Goal: Task Accomplishment & Management: Use online tool/utility

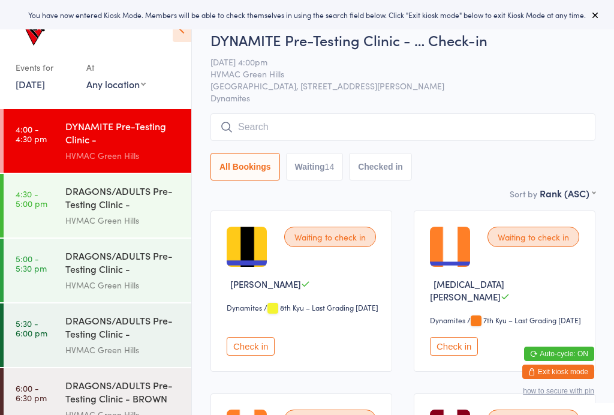
click at [304, 163] on button "Waiting 14" at bounding box center [315, 167] width 58 height 28
select select "4"
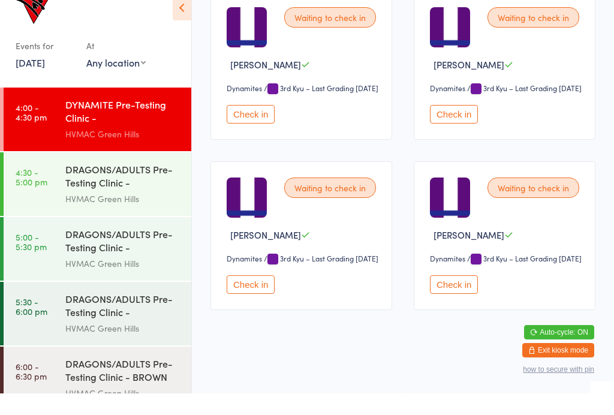
scroll to position [1134, 0]
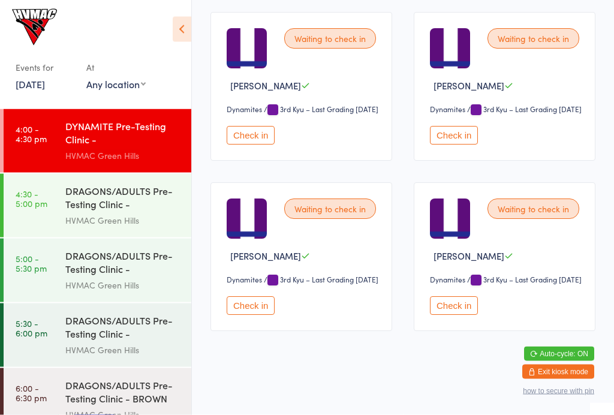
click at [144, 154] on div "HVMAC Green Hills" at bounding box center [123, 156] width 116 height 14
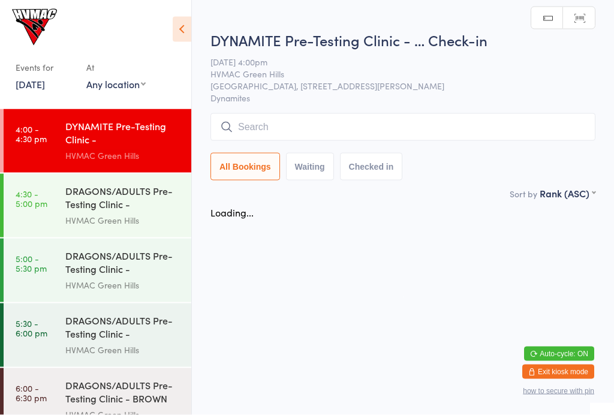
scroll to position [0, 0]
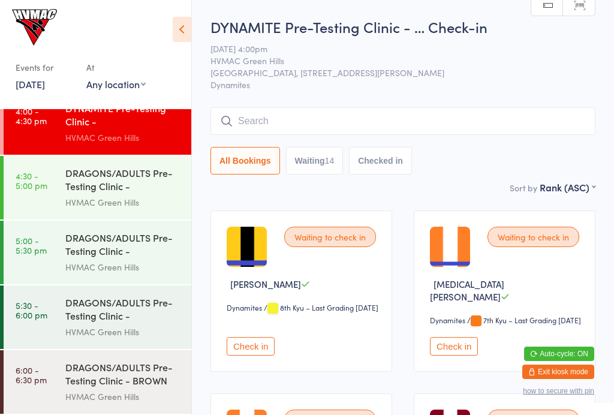
scroll to position [18, 0]
click at [310, 165] on button "Waiting 14" at bounding box center [315, 161] width 58 height 28
select select "4"
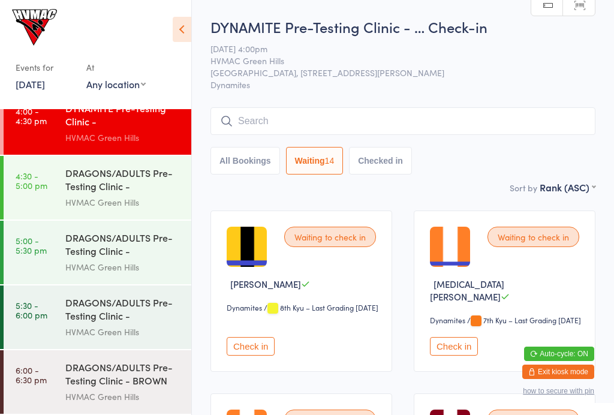
click at [87, 175] on div "DRAGONS/ADULTS Pre-Testing Clinic - (BEGINNERS)" at bounding box center [123, 180] width 116 height 29
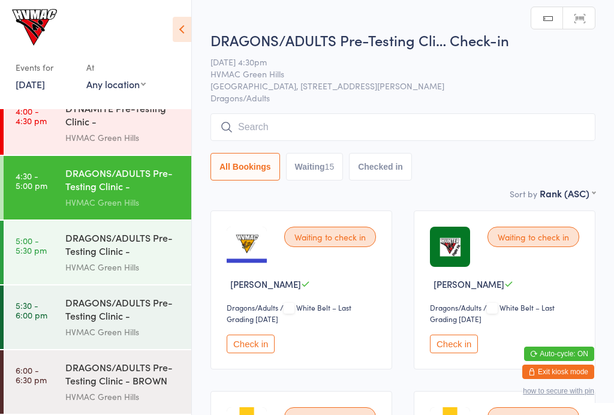
click at [83, 257] on div "DRAGONS/ADULTS Pre-Testing Clinic - (INTERMEDIATES..." at bounding box center [123, 245] width 116 height 29
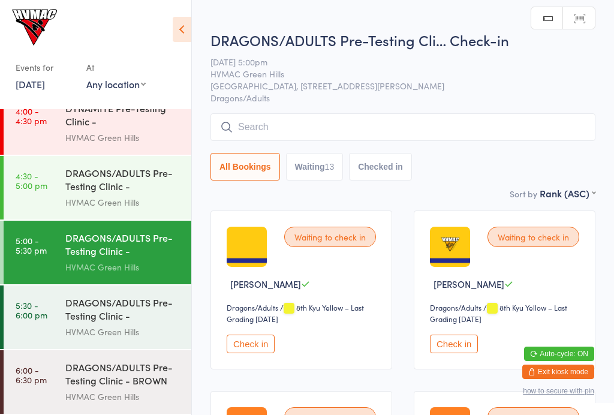
click at [64, 314] on link "5:30 - 6:00 pm DRAGONS/ADULTS Pre-Testing Clinic - ADVANCED HVMAC Green Hills" at bounding box center [98, 318] width 188 height 64
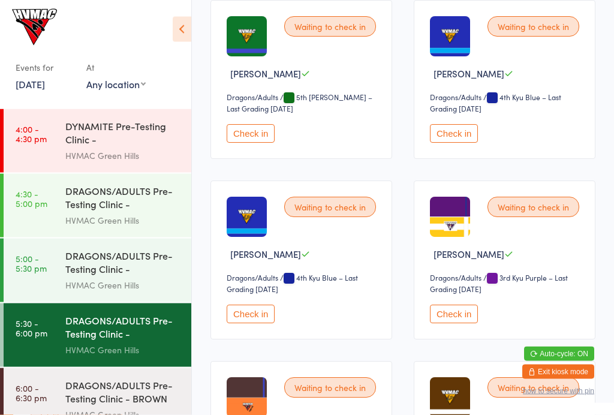
scroll to position [226, 0]
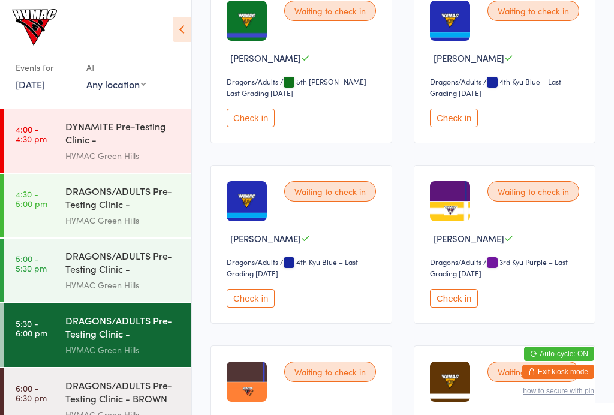
click at [58, 145] on link "4:00 - 4:30 pm DYNAMITE Pre-Testing Clinic - Intermediate/Advance... HVMAC Gree…" at bounding box center [98, 141] width 188 height 64
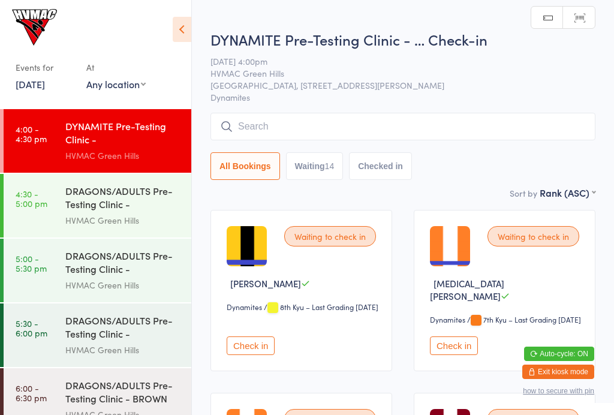
click at [323, 168] on button "Waiting 14" at bounding box center [315, 166] width 58 height 28
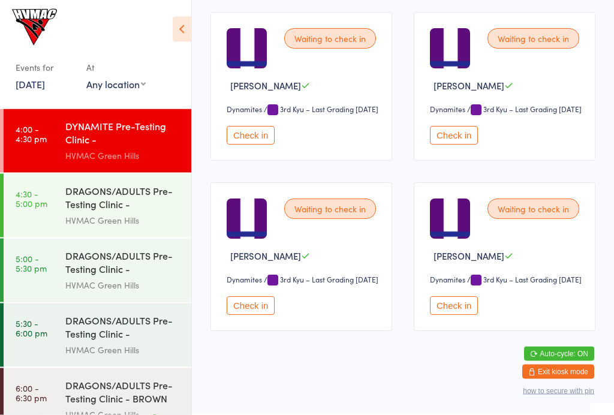
scroll to position [1107, 0]
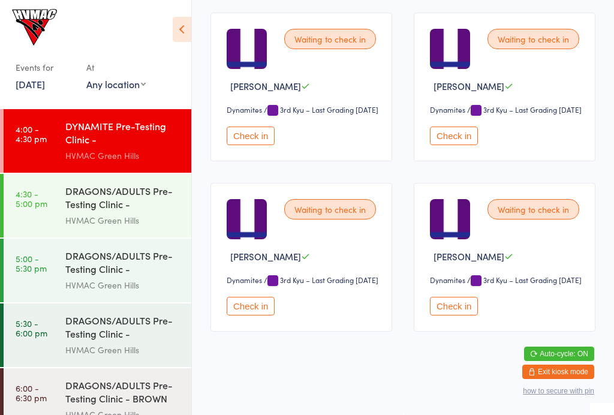
click at [259, 316] on button "Check in" at bounding box center [251, 306] width 48 height 19
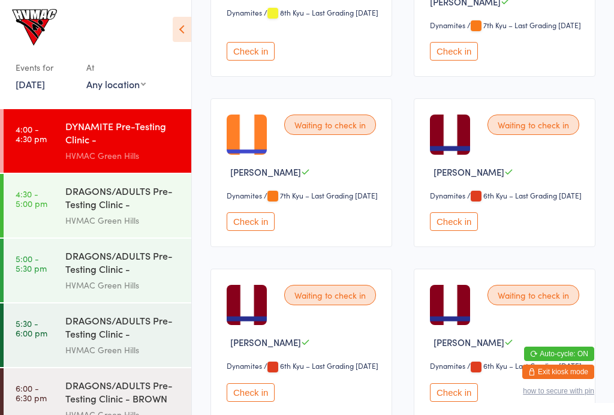
scroll to position [295, 0]
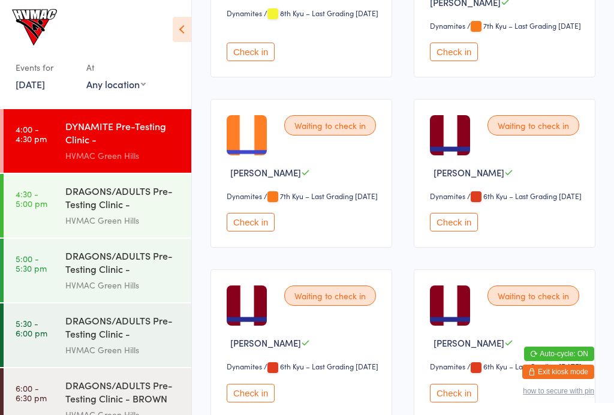
click at [449, 232] on button "Check in" at bounding box center [454, 222] width 48 height 19
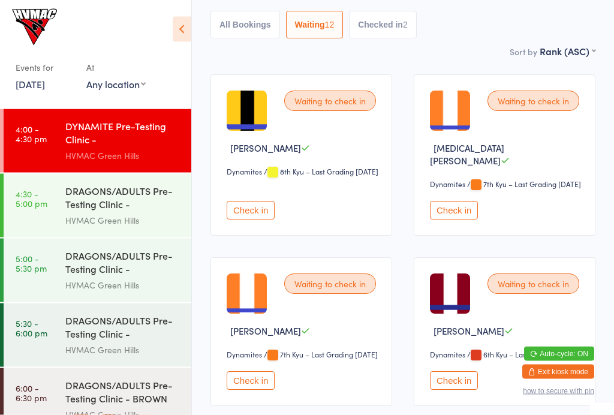
scroll to position [136, 0]
click at [470, 209] on button "Check in" at bounding box center [454, 210] width 48 height 19
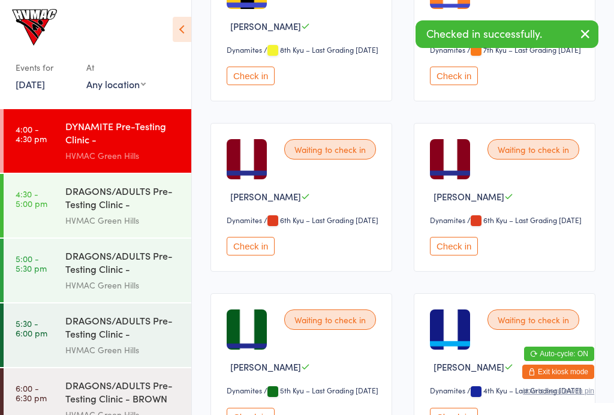
scroll to position [257, 0]
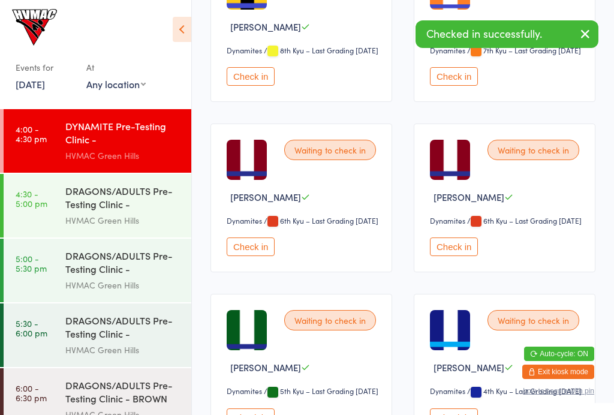
click at [454, 256] on button "Check in" at bounding box center [454, 247] width 48 height 19
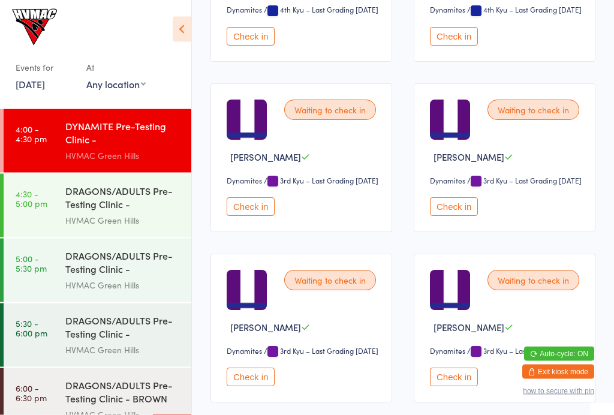
scroll to position [767, 0]
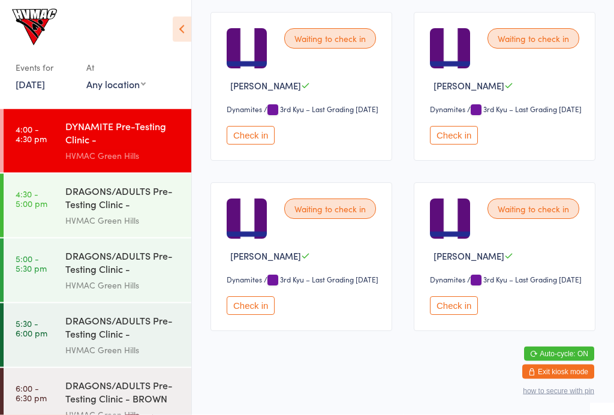
click at [465, 135] on button "Check in" at bounding box center [454, 136] width 48 height 19
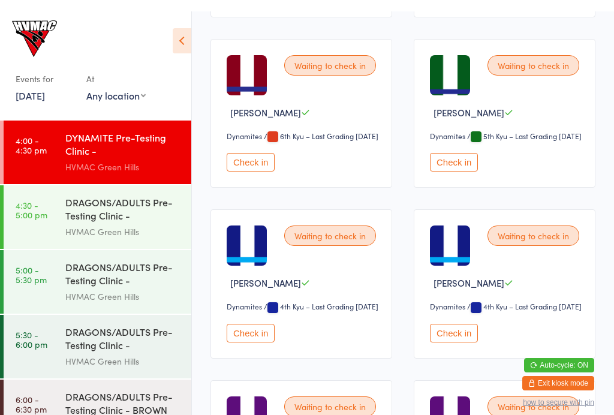
scroll to position [341, 0]
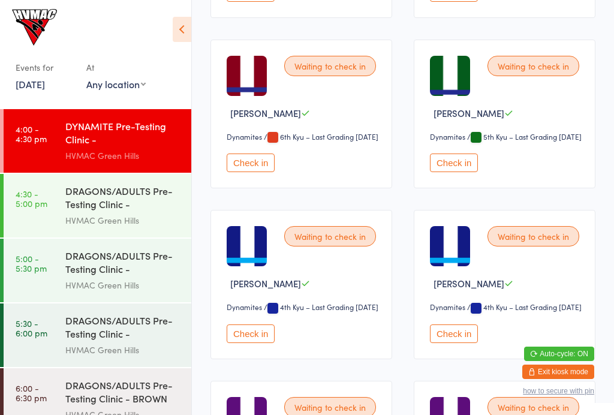
click at [257, 343] on button "Check in" at bounding box center [251, 334] width 48 height 19
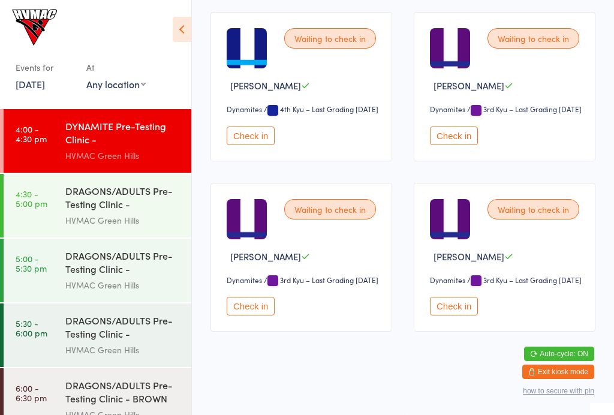
scroll to position [583, 0]
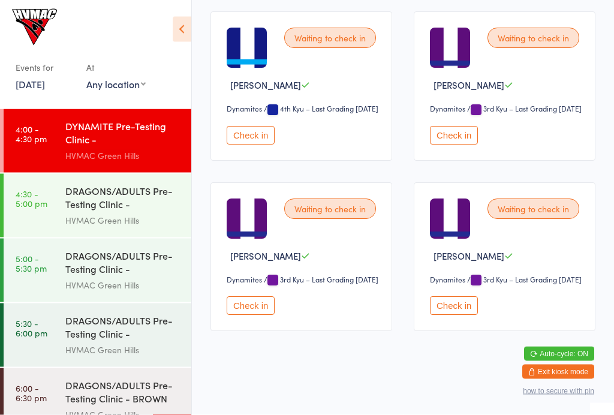
click at [456, 133] on button "Check in" at bounding box center [454, 136] width 48 height 19
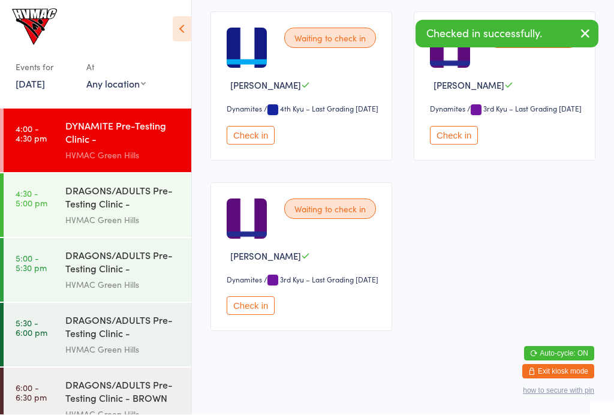
click at [258, 130] on button "Check in" at bounding box center [251, 136] width 48 height 19
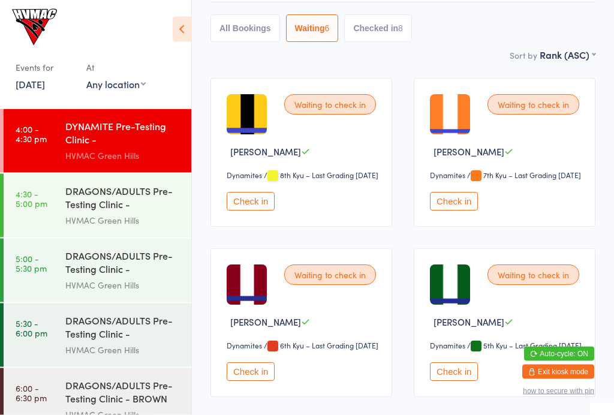
scroll to position [133, 0]
click at [241, 381] on button "Check in" at bounding box center [251, 371] width 48 height 19
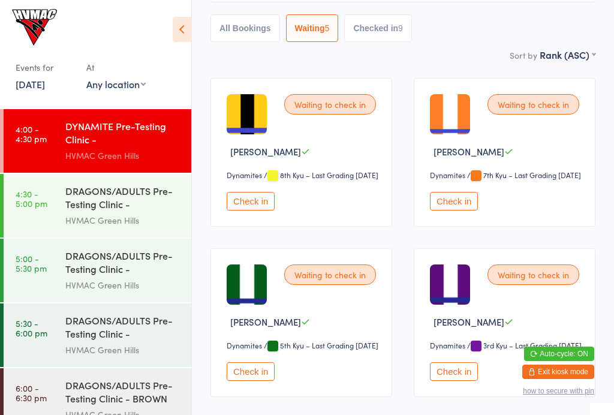
click at [461, 381] on button "Check in" at bounding box center [454, 371] width 48 height 19
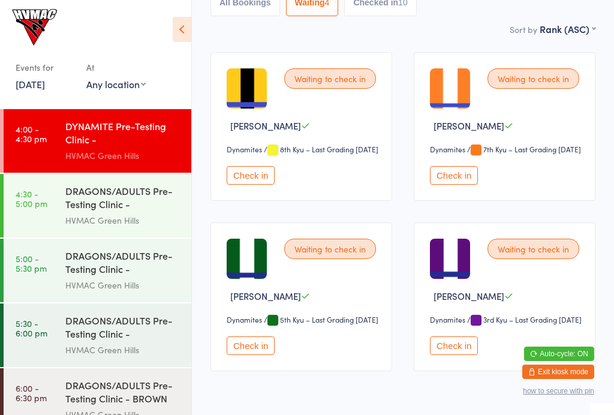
scroll to position [160, 0]
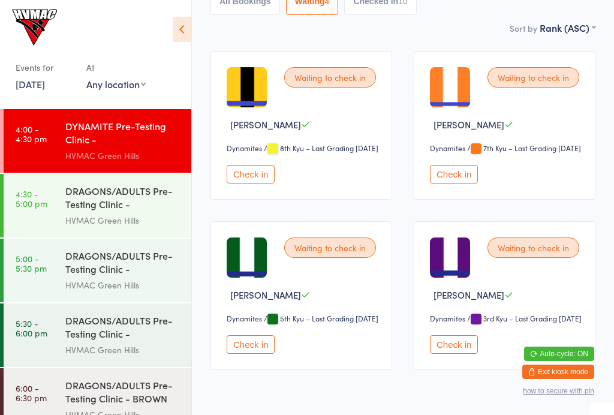
click at [459, 354] on button "Check in" at bounding box center [454, 344] width 48 height 19
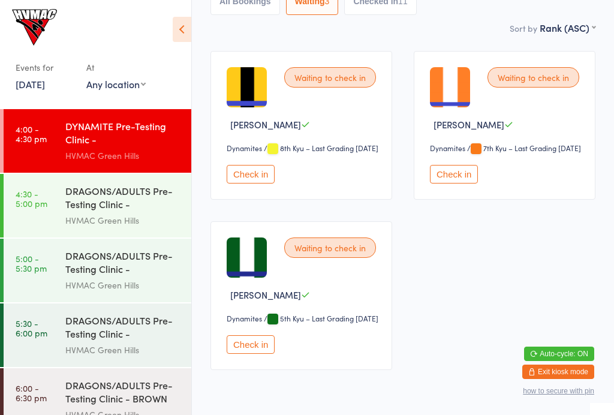
click at [250, 184] on button "Check in" at bounding box center [251, 174] width 48 height 19
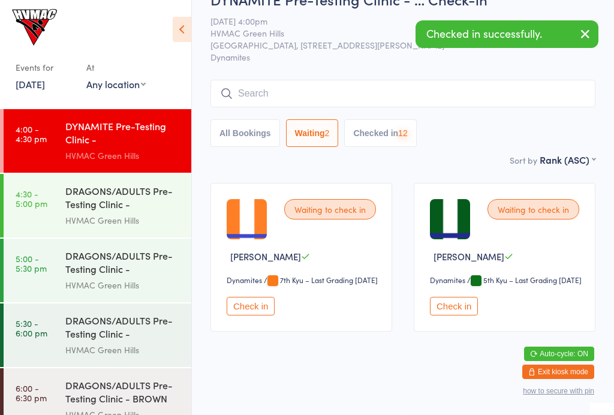
scroll to position [32, 0]
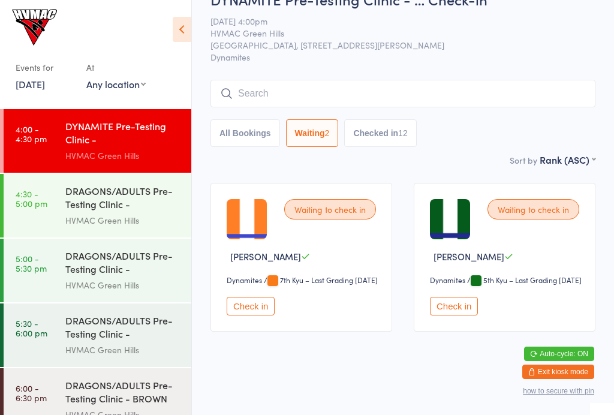
click at [387, 138] on button "Checked in 12" at bounding box center [380, 133] width 72 height 28
select select "6"
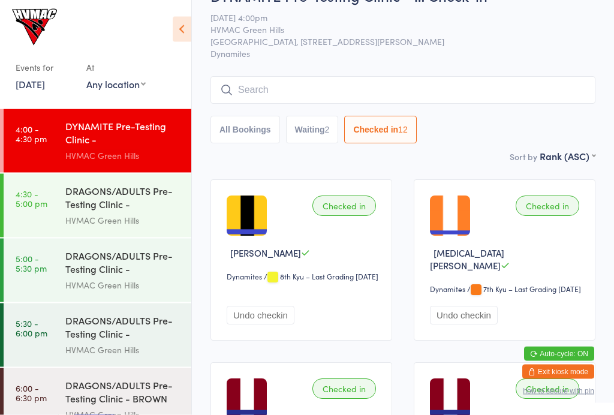
scroll to position [0, 0]
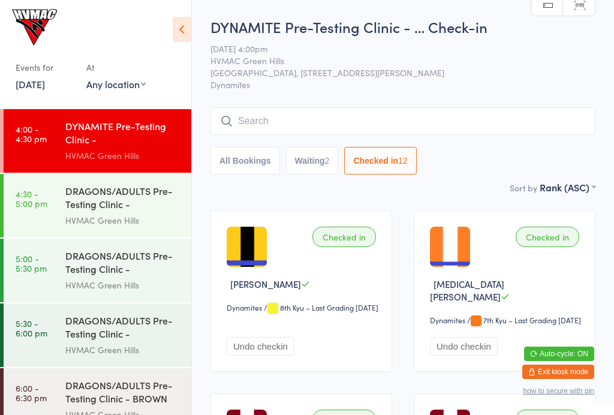
click at [253, 163] on button "All Bookings" at bounding box center [246, 161] width 70 height 28
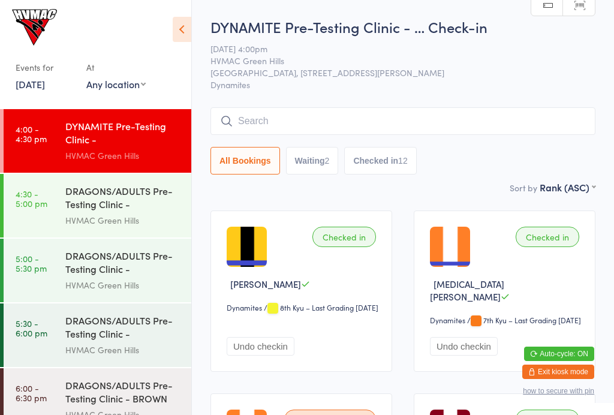
click at [316, 118] on input "search" at bounding box center [403, 121] width 385 height 28
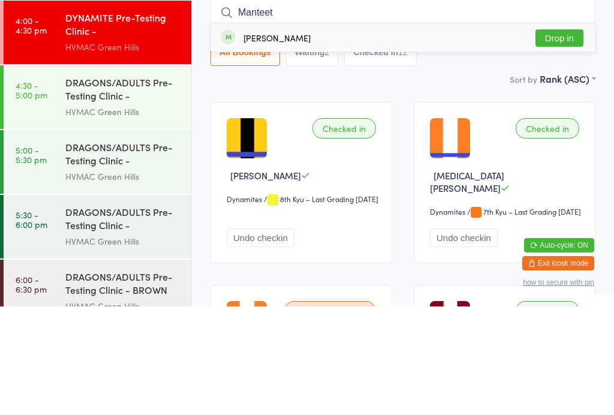
type input "Manteet"
click at [558, 138] on button "Drop in" at bounding box center [560, 146] width 48 height 17
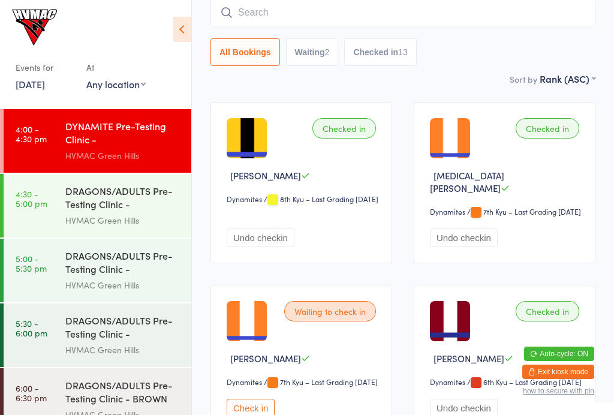
click at [307, 49] on button "Waiting 2" at bounding box center [312, 52] width 53 height 28
select select "4"
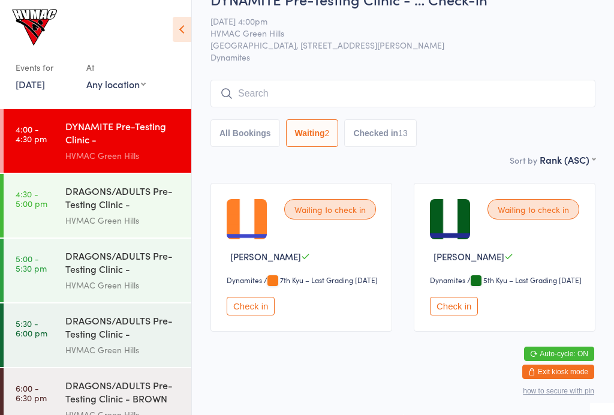
click at [459, 305] on button "Check in" at bounding box center [454, 306] width 48 height 19
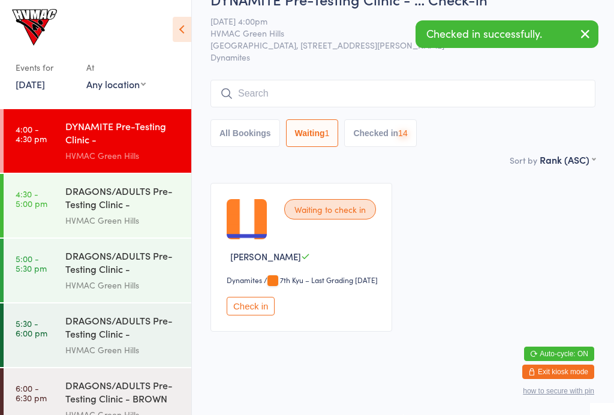
click at [258, 300] on button "Check in" at bounding box center [251, 306] width 48 height 19
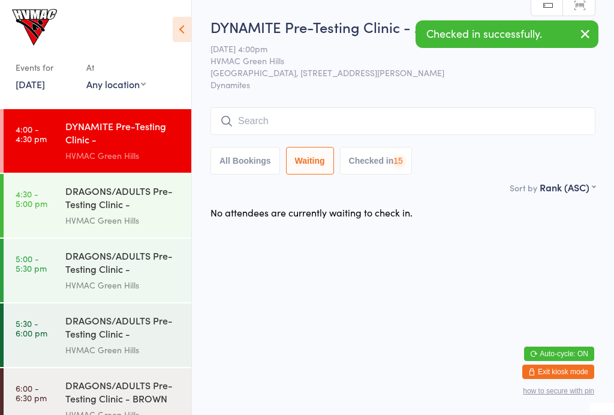
scroll to position [0, 0]
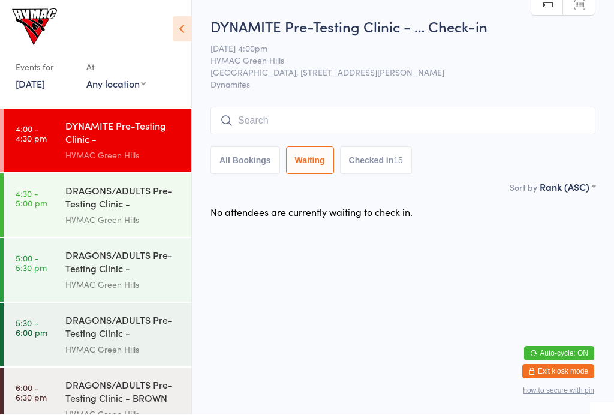
click at [109, 192] on div "DRAGONS/ADULTS Pre-Testing Clinic - (BEGINNERS)" at bounding box center [123, 198] width 116 height 29
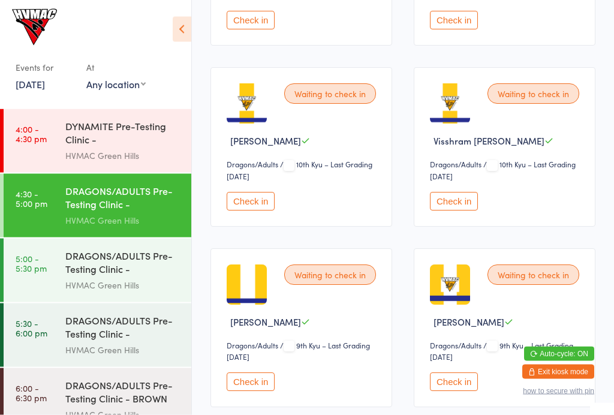
scroll to position [513, 0]
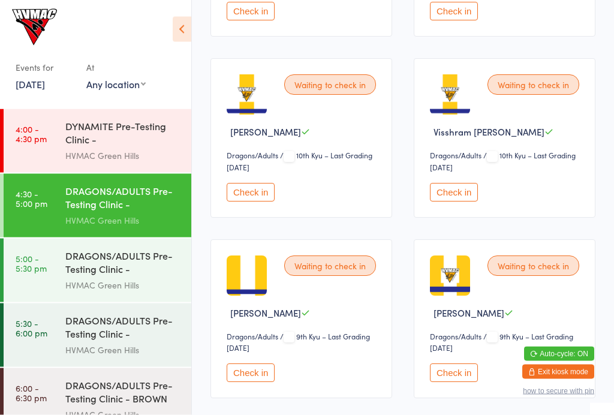
click at [254, 378] on button "Check in" at bounding box center [251, 373] width 48 height 19
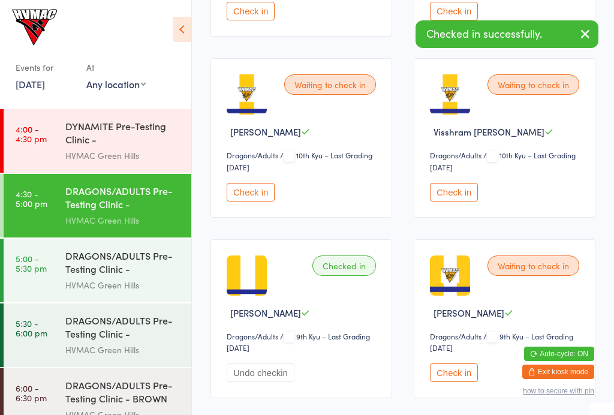
click at [79, 265] on div "DRAGONS/ADULTS Pre-Testing Clinic - (INTERMEDIATES..." at bounding box center [123, 263] width 116 height 29
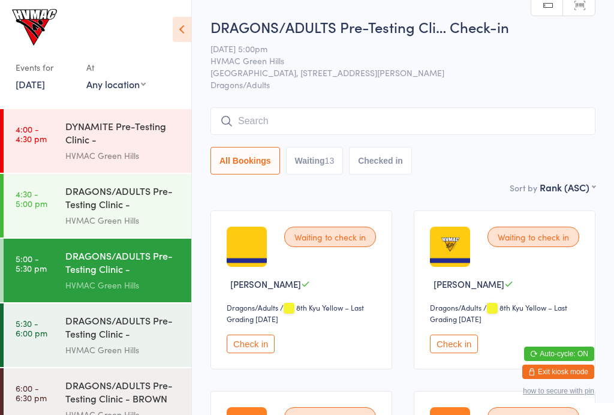
click at [91, 334] on div "DRAGONS/ADULTS Pre-Testing Clinic - ADVANCED" at bounding box center [123, 328] width 116 height 29
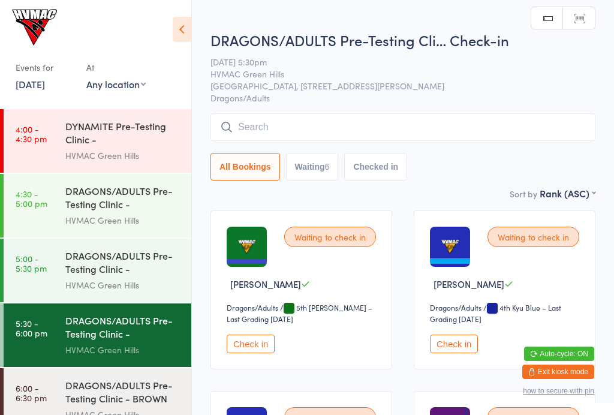
click at [115, 209] on div "DRAGONS/ADULTS Pre-Testing Clinic - (BEGINNERS)" at bounding box center [123, 198] width 116 height 29
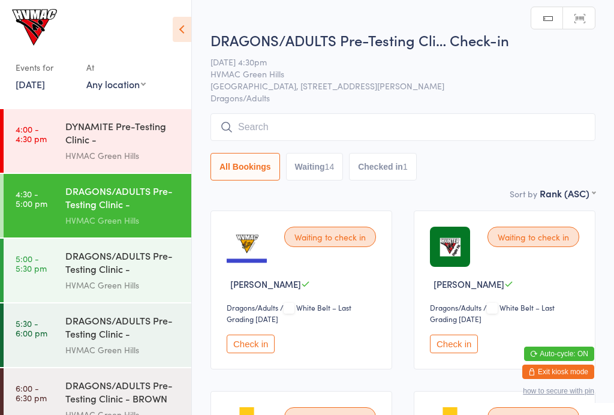
click at [444, 346] on button "Check in" at bounding box center [454, 344] width 48 height 19
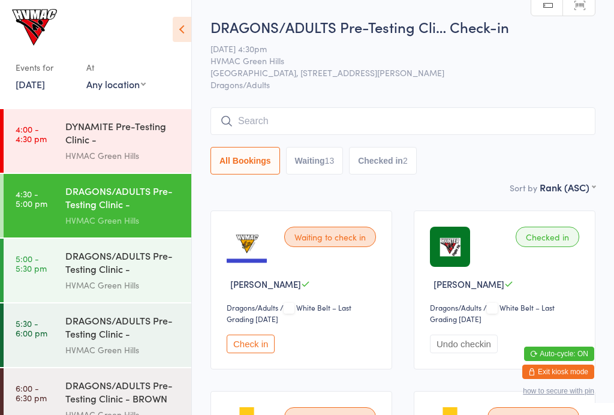
click at [136, 269] on div "DRAGONS/ADULTS Pre-Testing Clinic - (INTERMEDIATES..." at bounding box center [123, 263] width 116 height 29
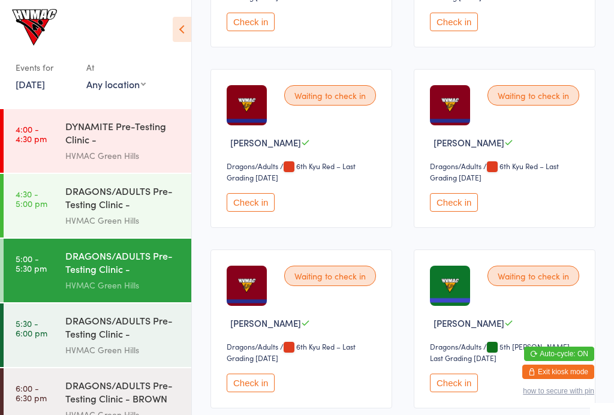
scroll to position [674, 0]
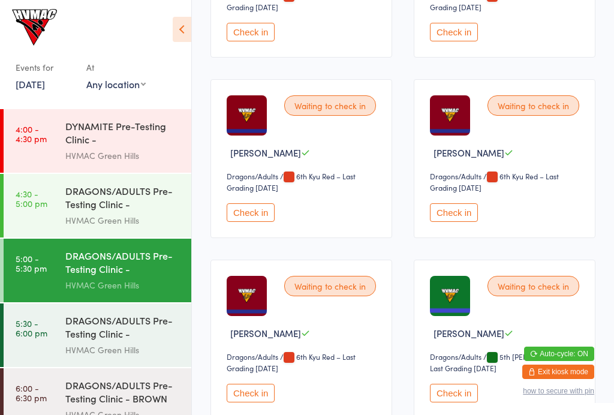
click at [167, 212] on div "DRAGONS/ADULTS Pre-Testing Clinic - (BEGINNERS)" at bounding box center [123, 198] width 116 height 29
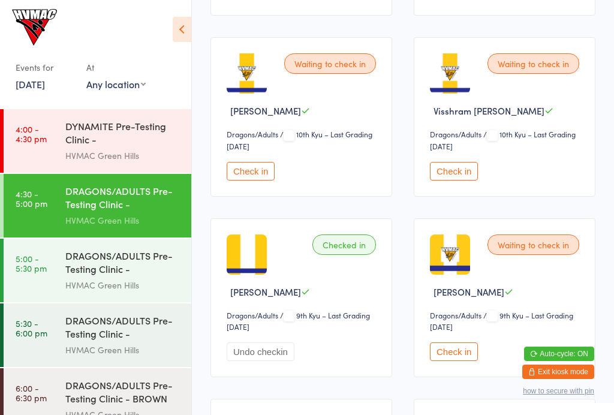
scroll to position [497, 0]
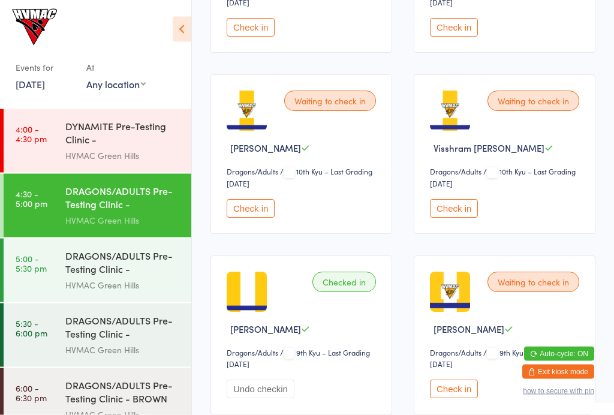
click at [155, 136] on div "DYNAMITE Pre-Testing Clinic - Intermediate/Advance..." at bounding box center [123, 133] width 116 height 29
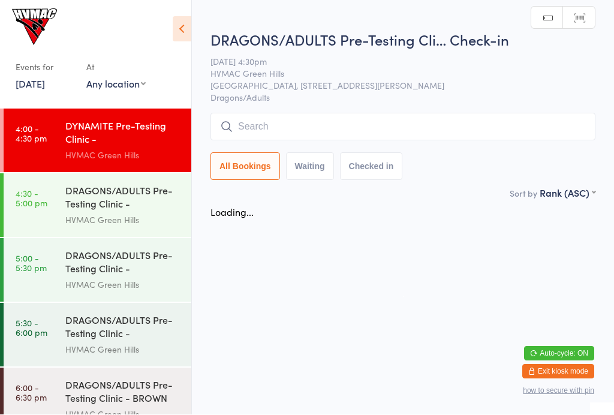
scroll to position [1, 0]
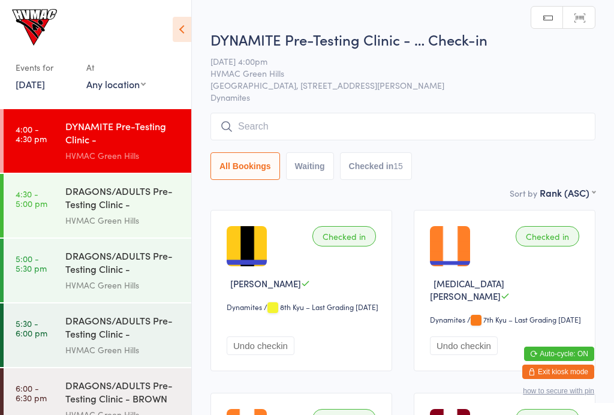
click at [145, 207] on div "DRAGONS/ADULTS Pre-Testing Clinic - (BEGINNERS)" at bounding box center [123, 198] width 116 height 29
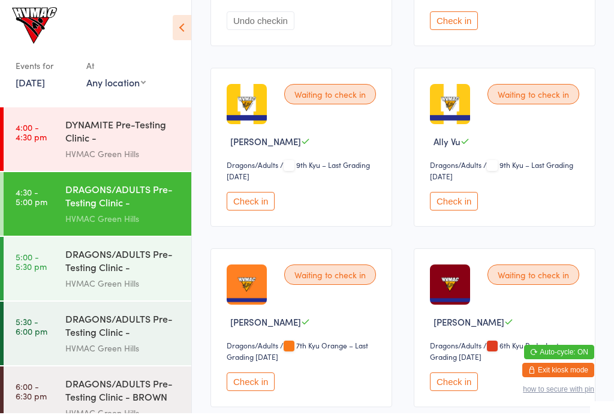
scroll to position [866, 0]
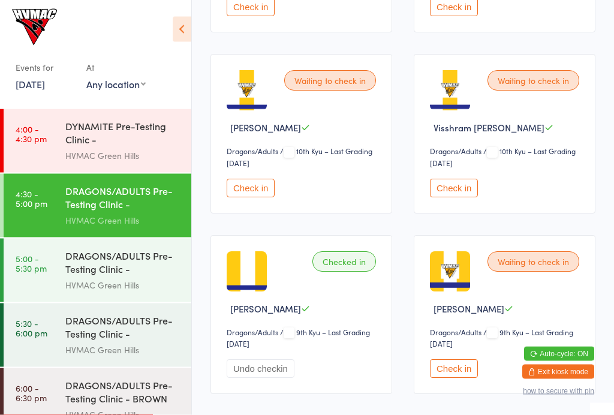
click at [464, 198] on button "Check in" at bounding box center [454, 188] width 48 height 19
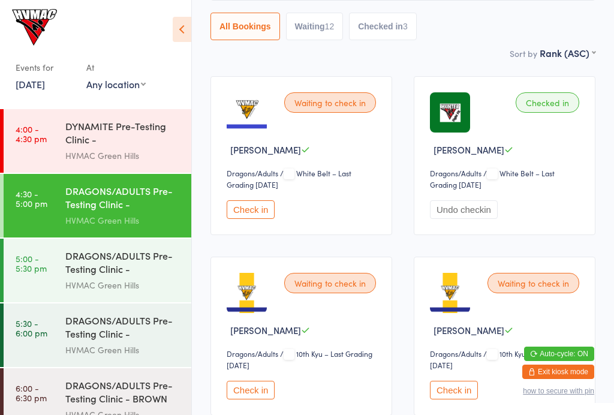
scroll to position [137, 0]
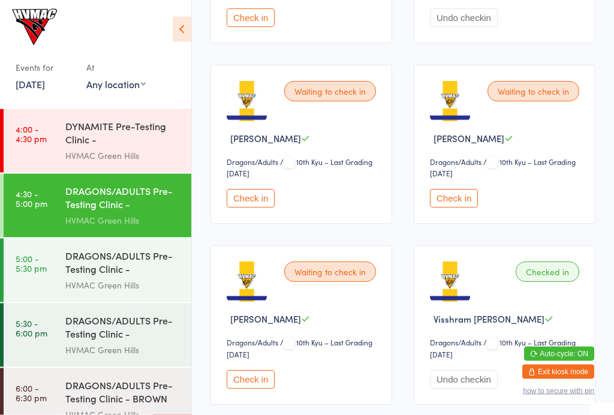
click at [250, 206] on button "Check in" at bounding box center [251, 199] width 48 height 19
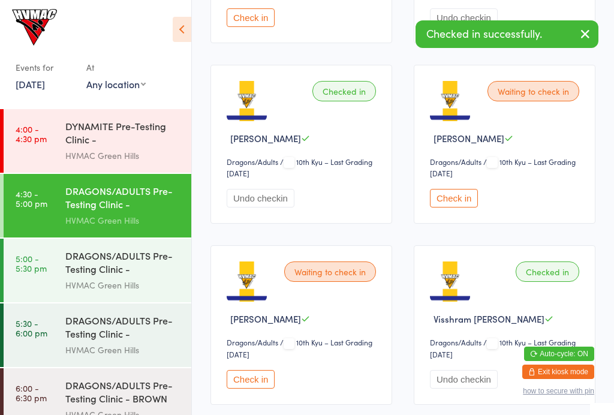
click at [453, 207] on button "Check in" at bounding box center [454, 198] width 48 height 19
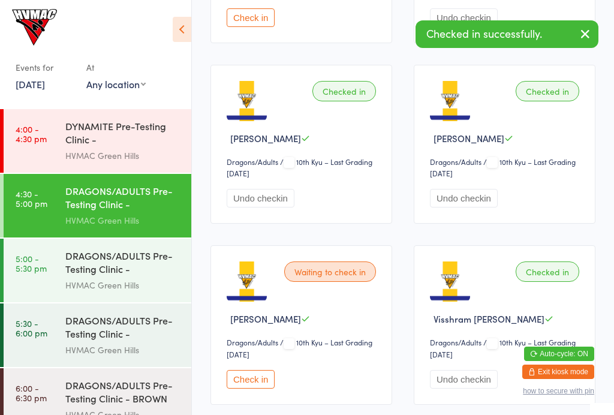
click at [259, 381] on button "Check in" at bounding box center [251, 379] width 48 height 19
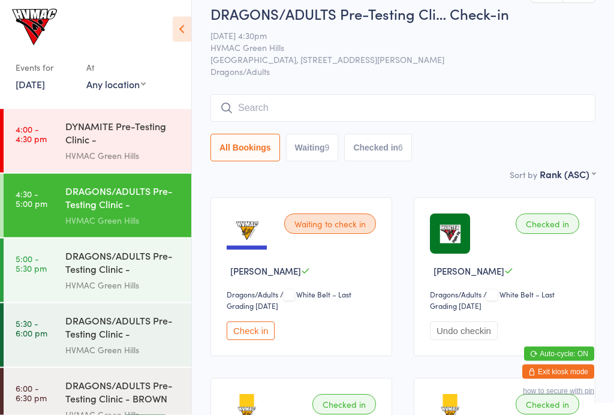
scroll to position [0, 0]
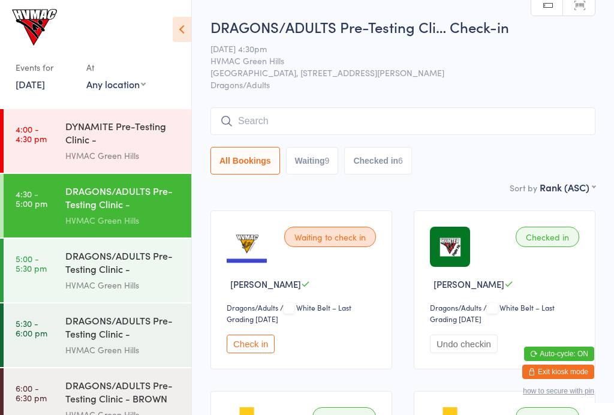
click at [325, 162] on button "Waiting 9" at bounding box center [312, 161] width 53 height 28
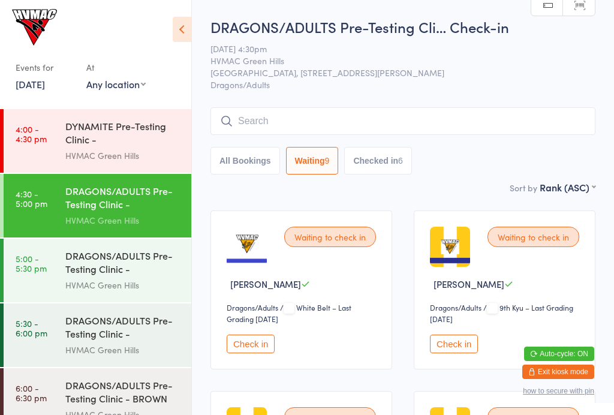
click at [398, 160] on button "Checked in 6" at bounding box center [378, 161] width 68 height 28
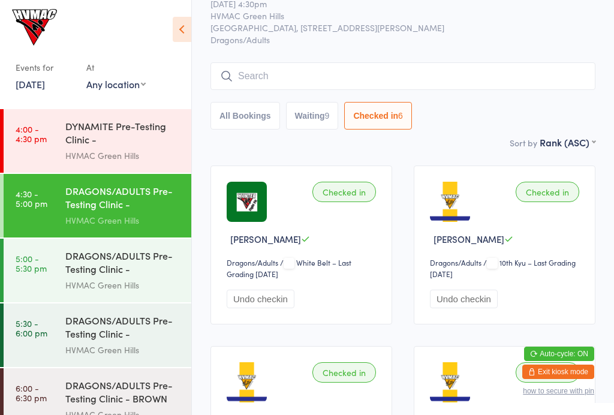
scroll to position [49, 0]
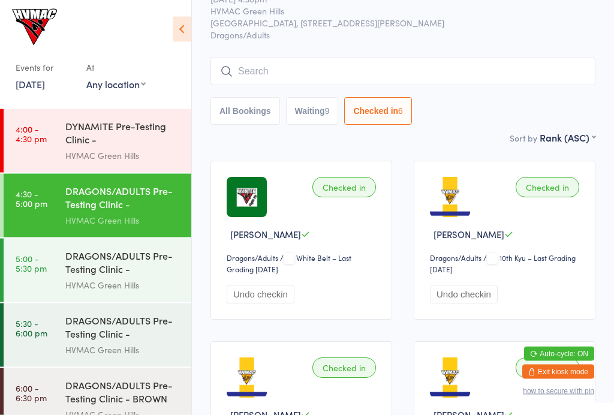
click at [322, 114] on button "Waiting 9" at bounding box center [312, 112] width 53 height 28
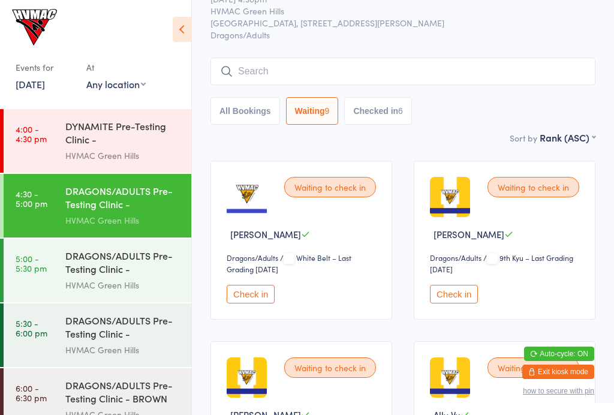
select select "4"
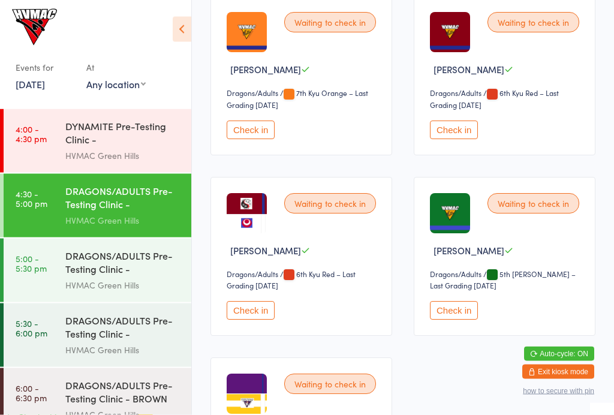
scroll to position [580, 0]
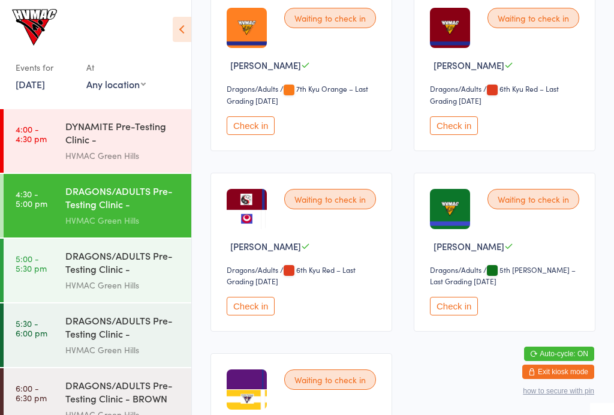
click at [263, 316] on button "Check in" at bounding box center [251, 306] width 48 height 19
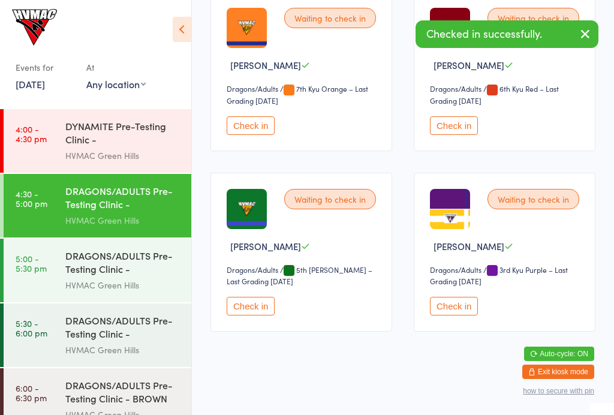
click at [131, 277] on div "DRAGONS/ADULTS Pre-Testing Clinic - (INTERMEDIATES..." at bounding box center [123, 263] width 116 height 29
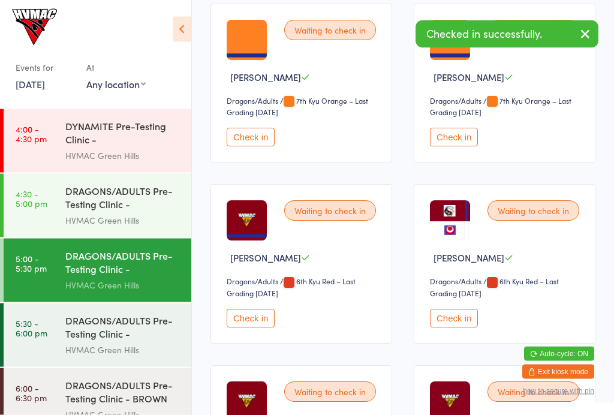
scroll to position [387, 0]
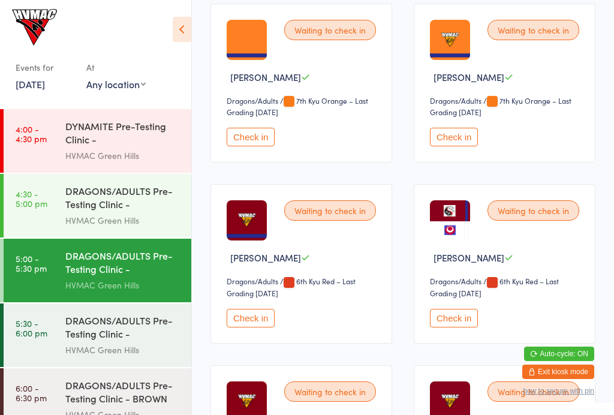
click at [459, 328] on button "Check in" at bounding box center [454, 318] width 48 height 19
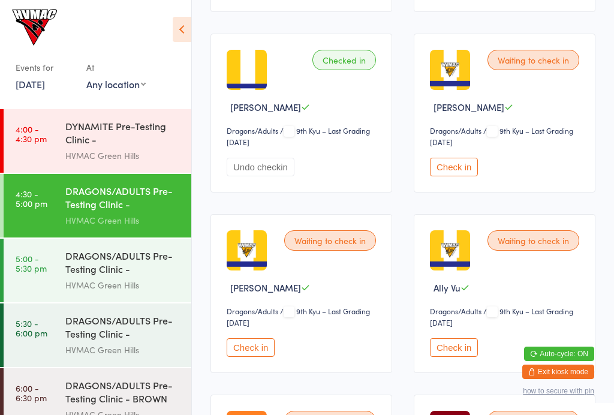
scroll to position [719, 0]
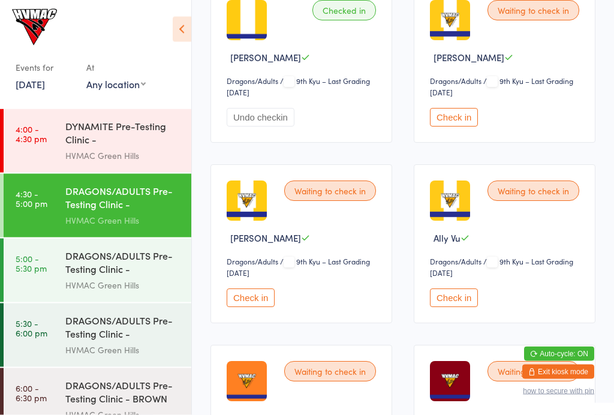
click at [464, 308] on button "Check in" at bounding box center [454, 298] width 48 height 19
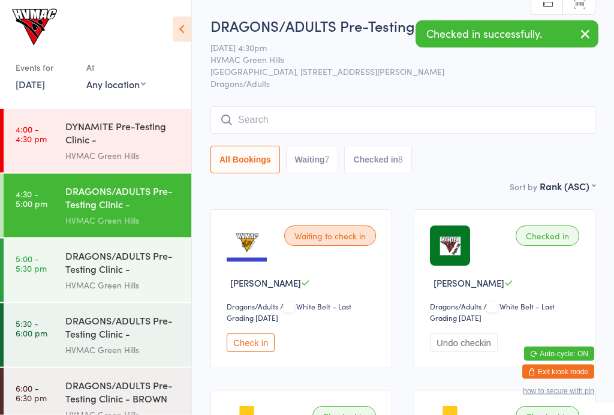
scroll to position [0, 0]
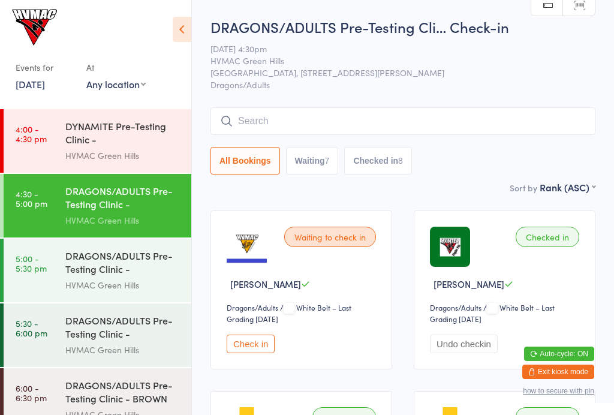
click at [251, 341] on button "Check in" at bounding box center [251, 344] width 48 height 19
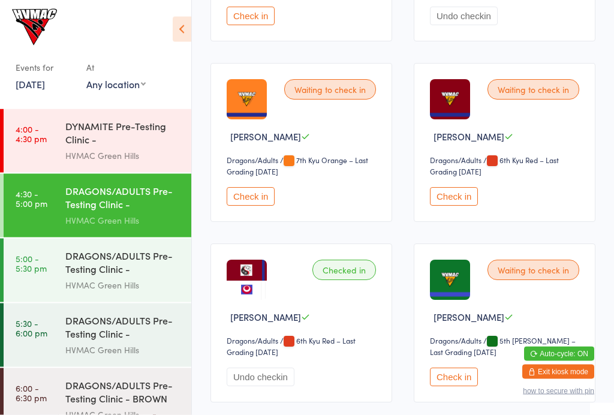
click at [449, 387] on button "Check in" at bounding box center [454, 377] width 48 height 19
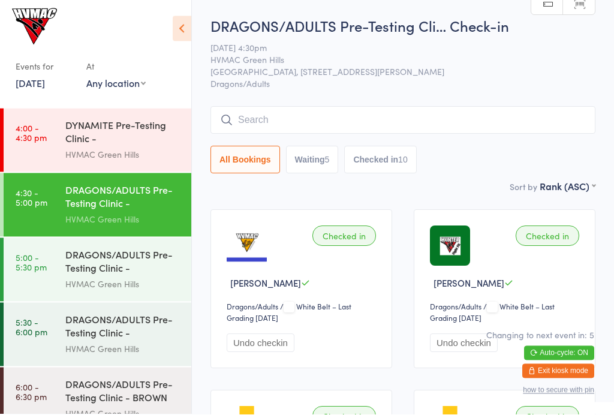
scroll to position [101, 0]
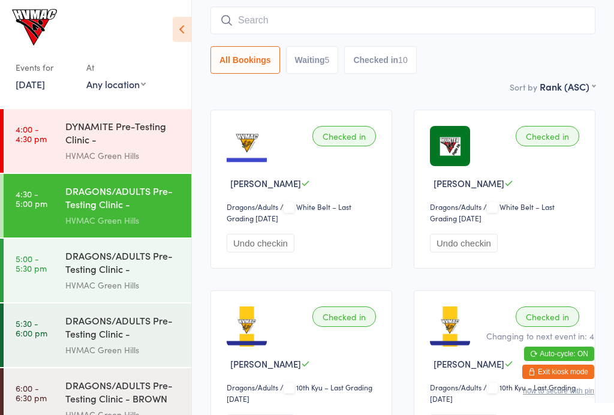
click at [311, 59] on button "Waiting 5" at bounding box center [312, 60] width 53 height 28
select select "4"
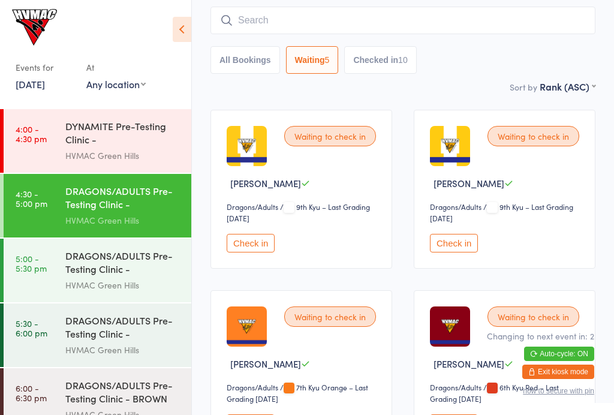
click at [251, 248] on button "Check in" at bounding box center [251, 243] width 48 height 19
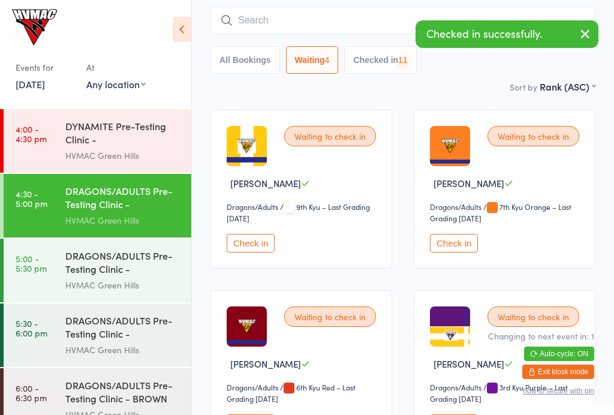
click at [247, 249] on button "Check in" at bounding box center [251, 243] width 48 height 19
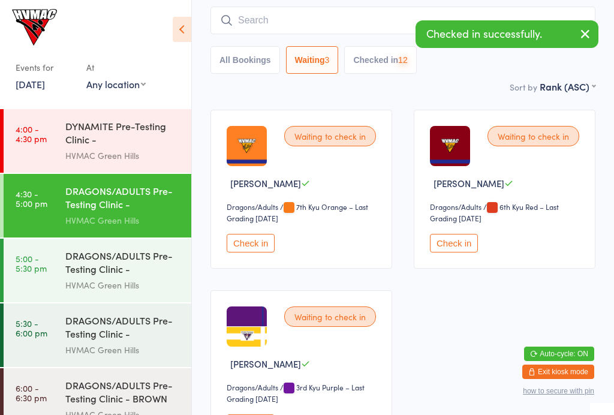
click at [245, 253] on button "Check in" at bounding box center [251, 243] width 48 height 19
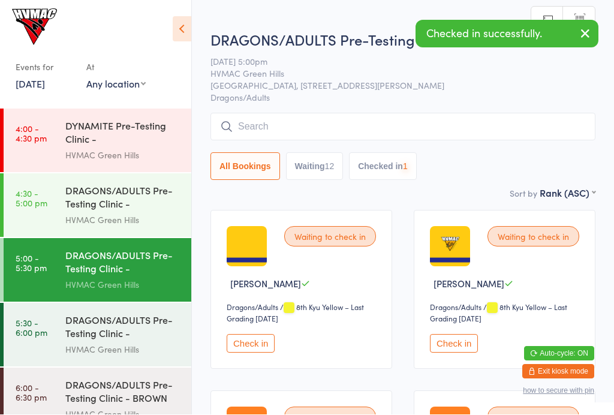
scroll to position [1, 0]
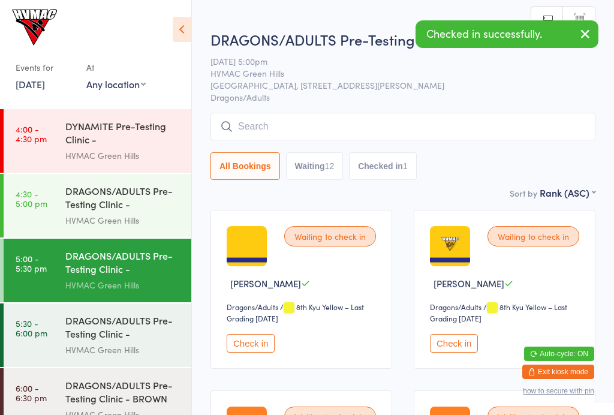
click at [331, 171] on div "12" at bounding box center [330, 166] width 10 height 10
select select "4"
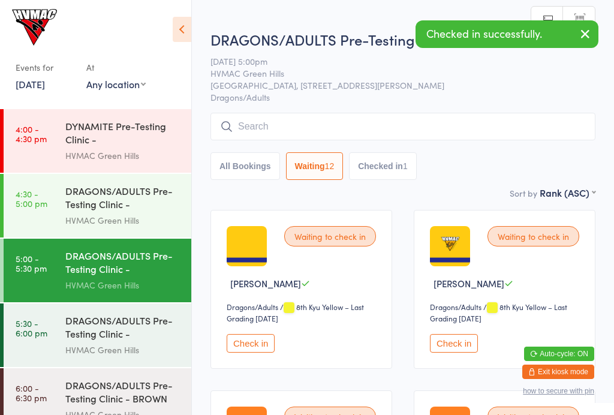
click at [119, 215] on div "HVMAC Green Hills" at bounding box center [123, 221] width 116 height 14
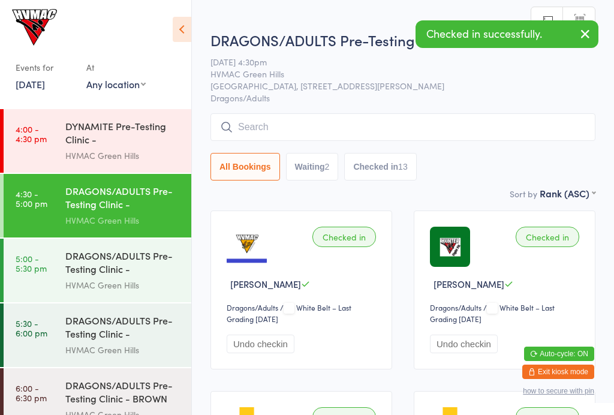
click at [319, 170] on button "Waiting 2" at bounding box center [312, 167] width 53 height 28
select select "4"
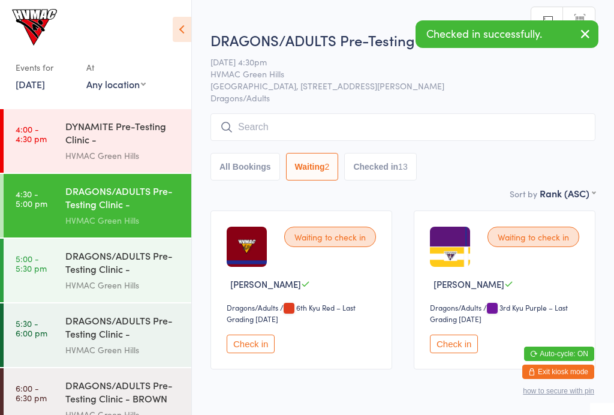
click at [243, 353] on button "Check in" at bounding box center [251, 344] width 48 height 19
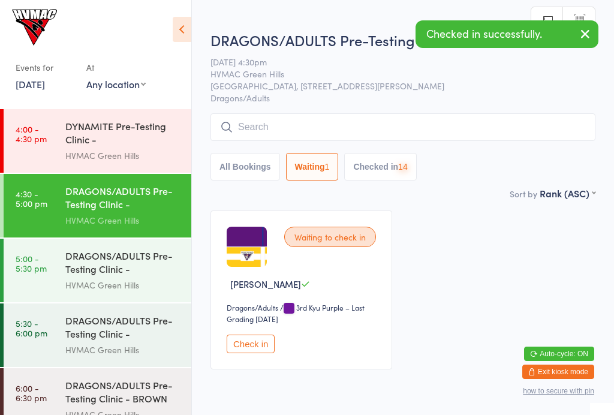
click at [257, 346] on button "Check in" at bounding box center [251, 344] width 48 height 19
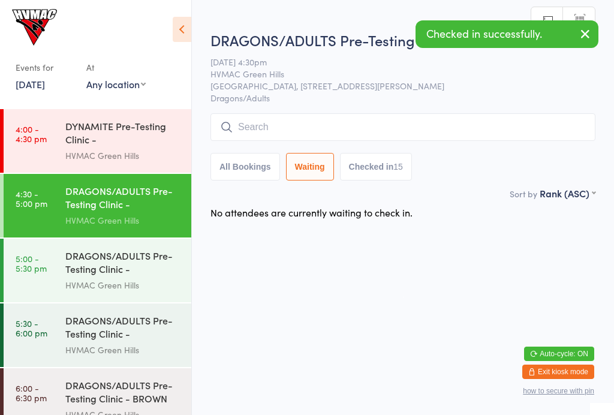
click at [139, 148] on div "DYNAMITE Pre-Testing Clinic - Intermediate/Advance..." at bounding box center [123, 133] width 116 height 29
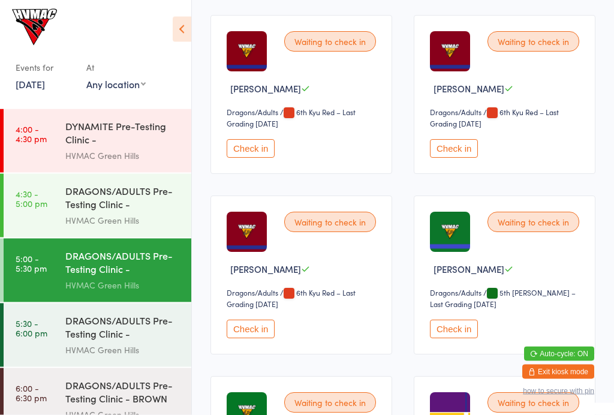
scroll to position [738, 0]
click at [455, 158] on button "Check in" at bounding box center [454, 148] width 48 height 19
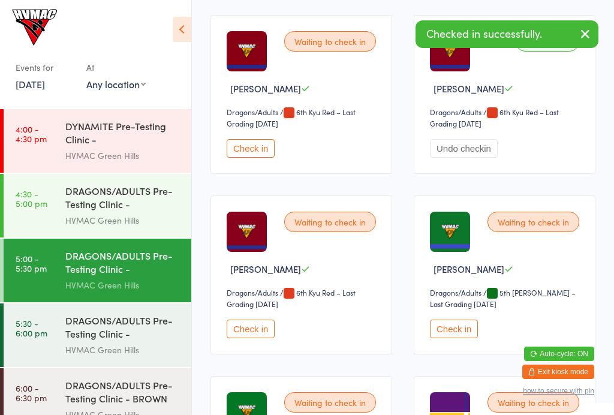
click at [254, 338] on button "Check in" at bounding box center [251, 329] width 48 height 19
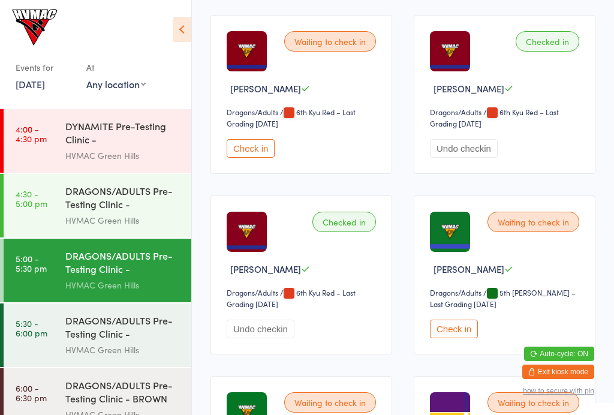
click at [153, 334] on div "DRAGONS/ADULTS Pre-Testing Clinic - ADVANCED" at bounding box center [123, 328] width 116 height 29
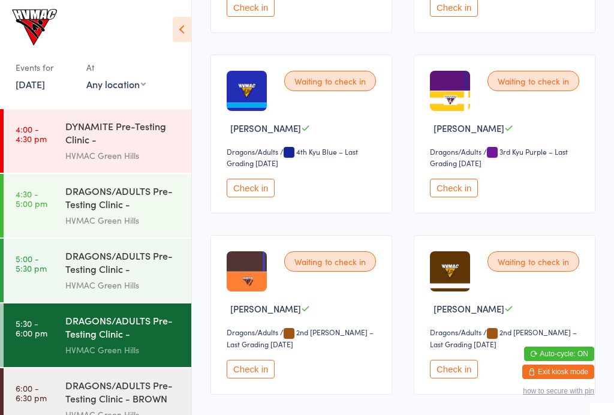
scroll to position [399, 0]
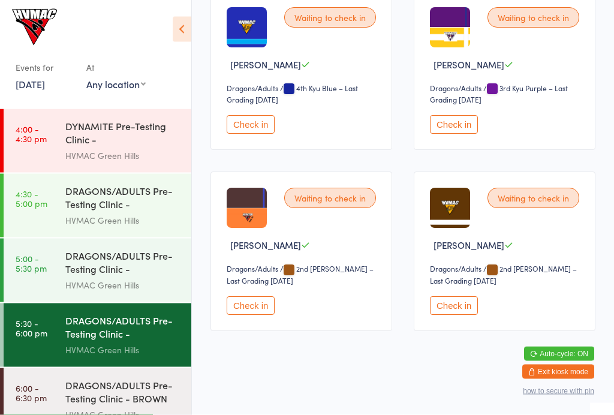
click at [122, 263] on div "DRAGONS/ADULTS Pre-Testing Clinic - (INTERMEDIATES..." at bounding box center [123, 263] width 116 height 29
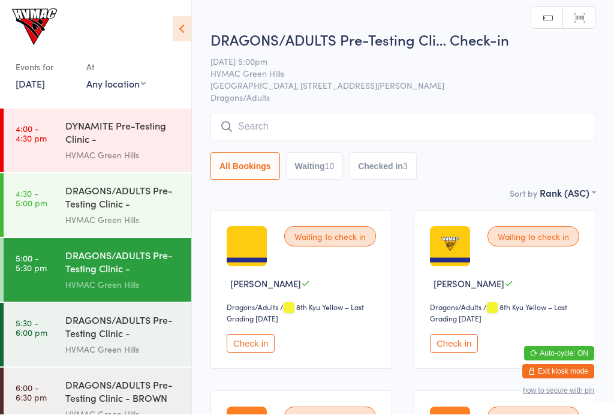
scroll to position [1, 0]
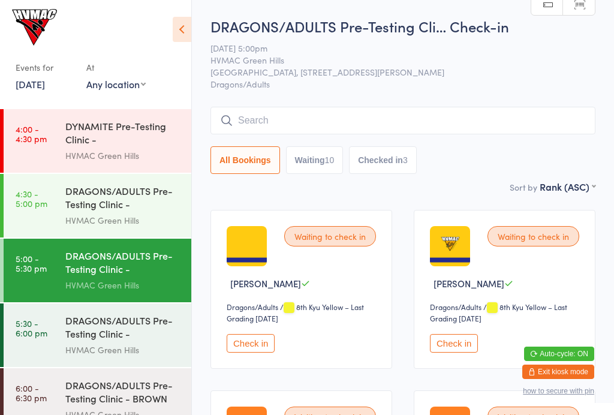
click at [333, 160] on div "10" at bounding box center [330, 160] width 10 height 10
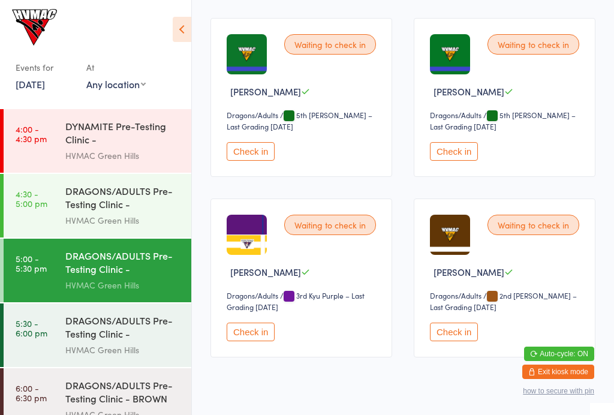
scroll to position [735, 0]
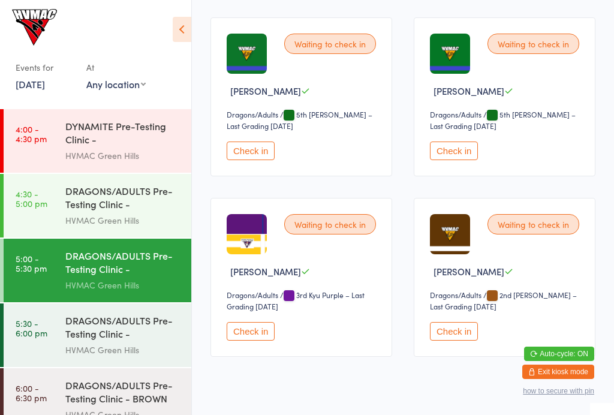
click at [464, 339] on button "Check in" at bounding box center [454, 331] width 48 height 19
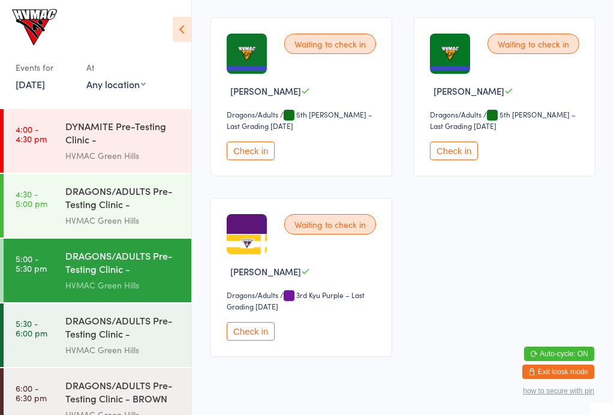
click at [450, 151] on div "Waiting to check in Samar Kumar Dragons/Adults Dragons/Adults / 5th Kyu Green –…" at bounding box center [505, 96] width 182 height 159
click at [462, 160] on button "Check in" at bounding box center [454, 151] width 48 height 19
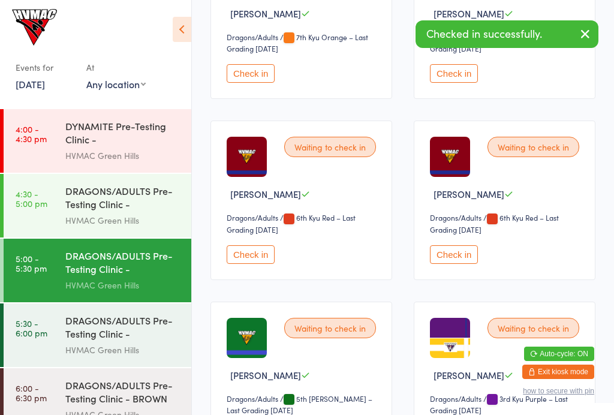
scroll to position [448, 0]
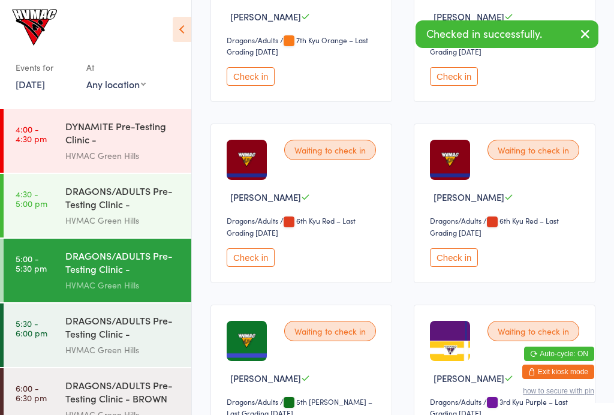
click at [449, 267] on button "Check in" at bounding box center [454, 257] width 48 height 19
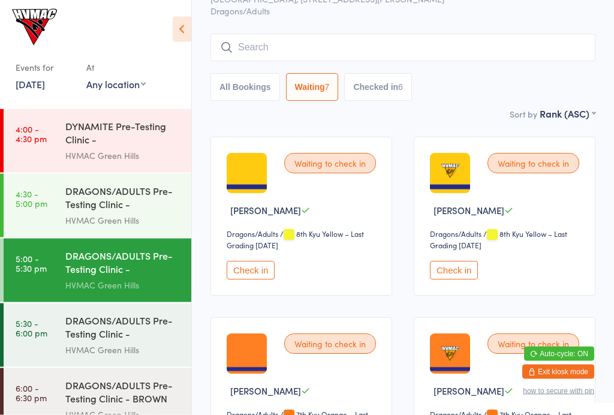
scroll to position [0, 0]
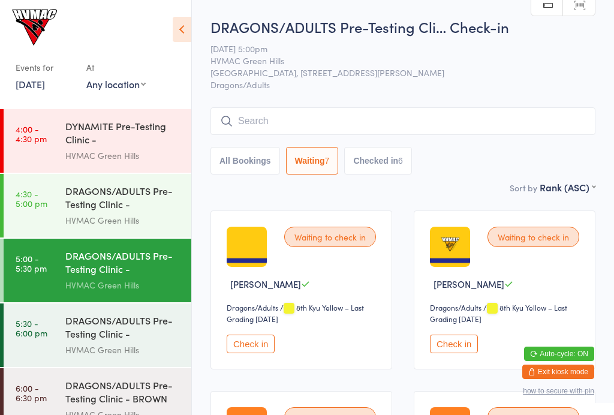
click at [265, 175] on button "All Bookings" at bounding box center [246, 161] width 70 height 28
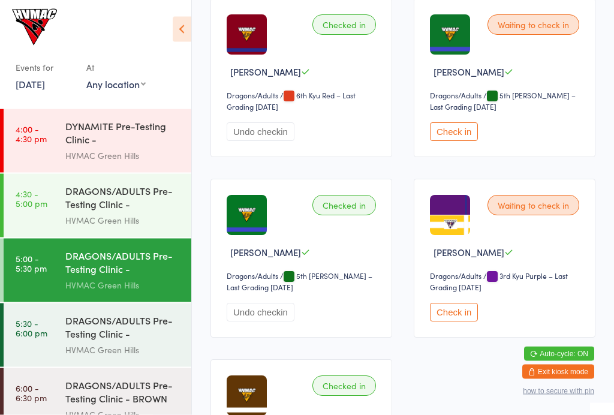
click at [272, 322] on button "Undo checkin" at bounding box center [261, 313] width 68 height 19
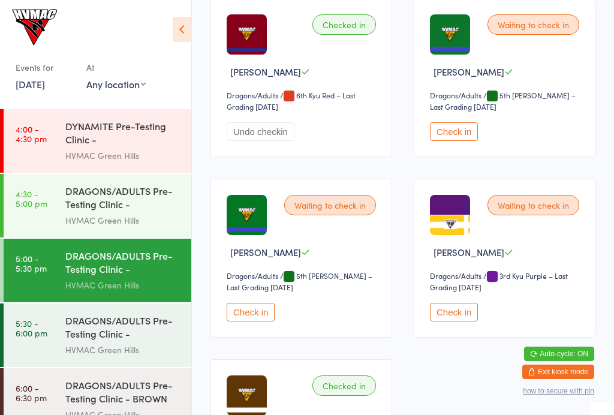
click at [260, 322] on button "Check in" at bounding box center [251, 312] width 48 height 19
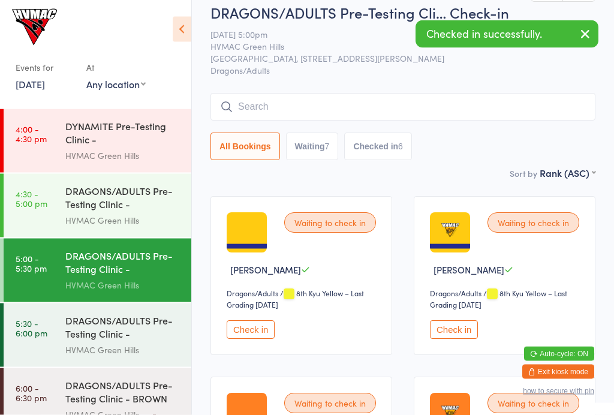
scroll to position [0, 0]
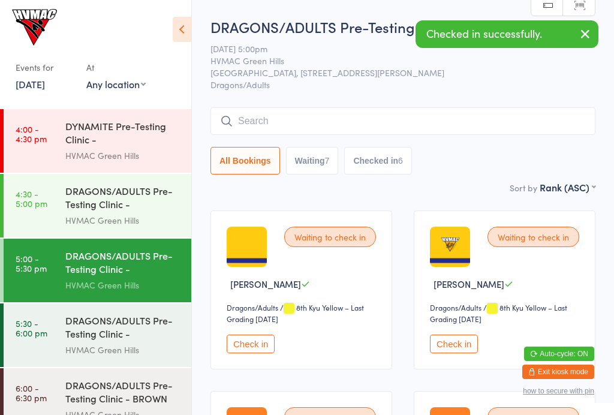
click at [316, 164] on button "Waiting 7" at bounding box center [312, 161] width 53 height 28
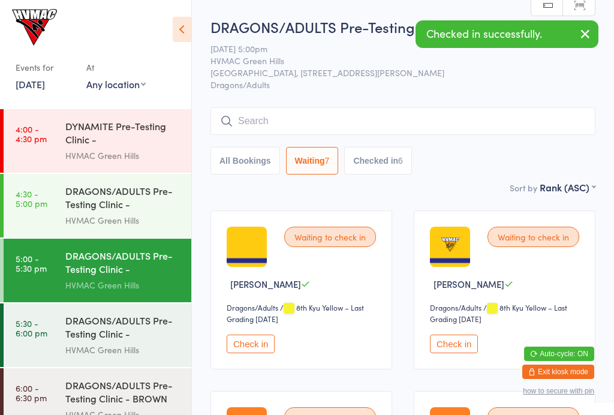
select select "4"
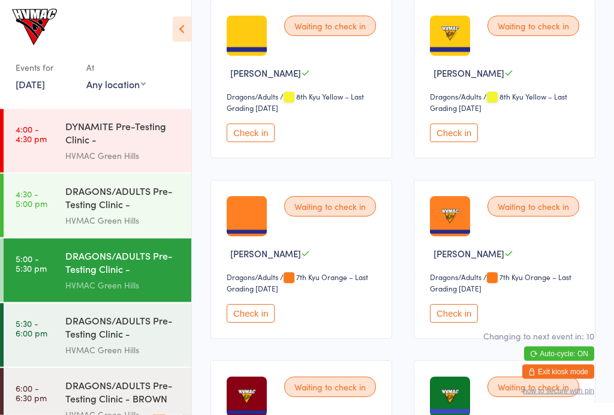
scroll to position [211, 0]
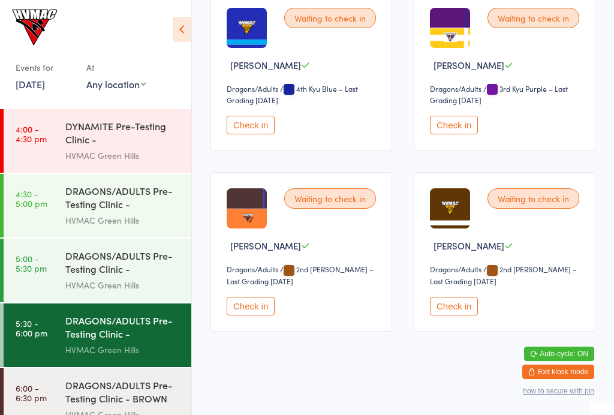
click at [268, 129] on button "Check in" at bounding box center [251, 125] width 48 height 19
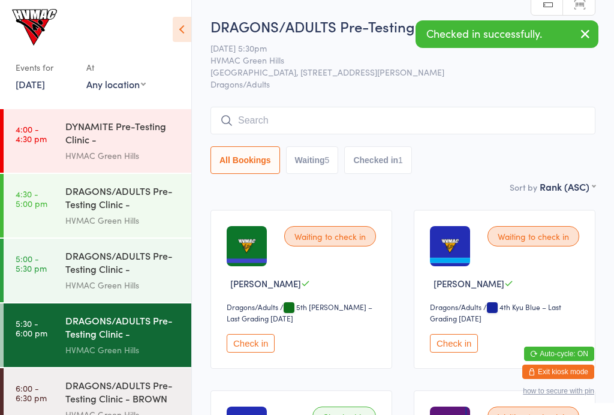
scroll to position [1, 0]
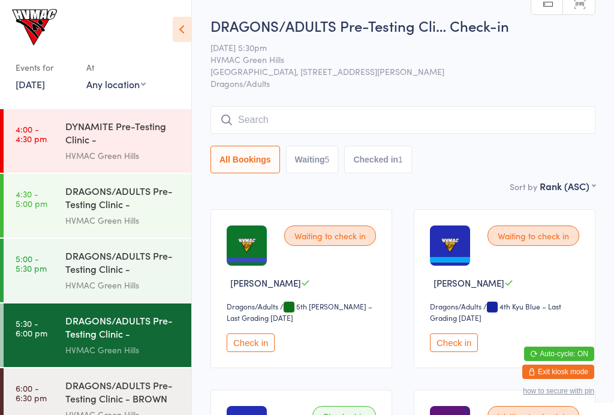
click at [452, 336] on div "Waiting to check in Alexi Howen Dragons/Adults Dragons/Adults / 4th Kyu Blue – …" at bounding box center [505, 288] width 182 height 159
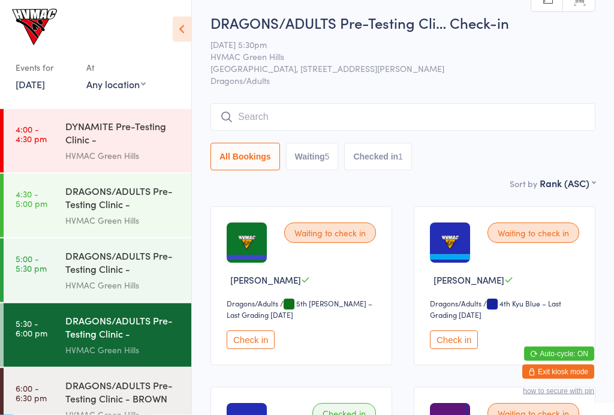
scroll to position [3, 0]
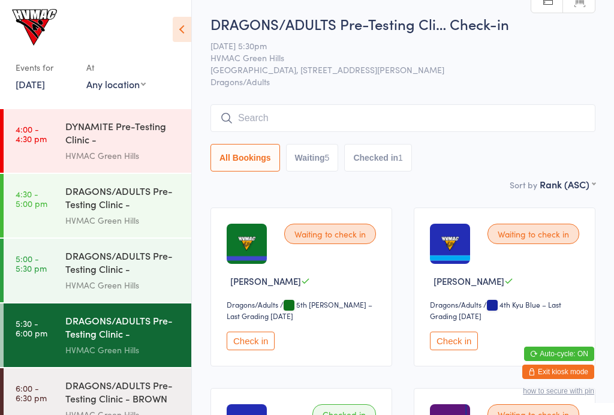
click at [450, 347] on button "Check in" at bounding box center [454, 341] width 48 height 19
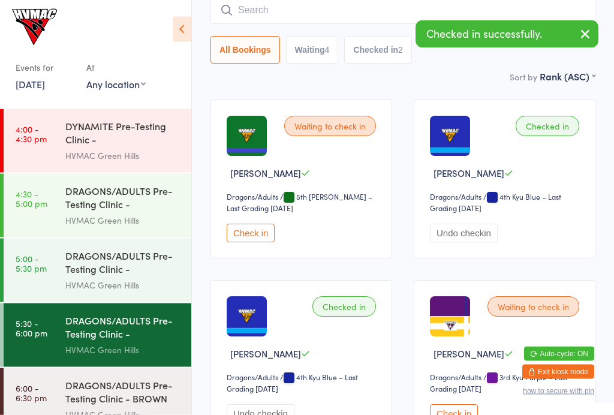
scroll to position [112, 0]
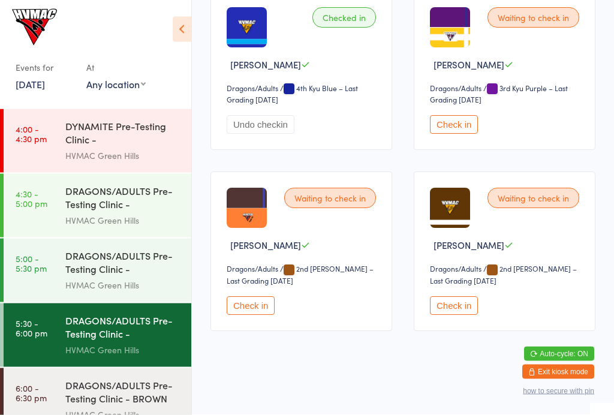
click at [457, 316] on button "Check in" at bounding box center [454, 306] width 48 height 19
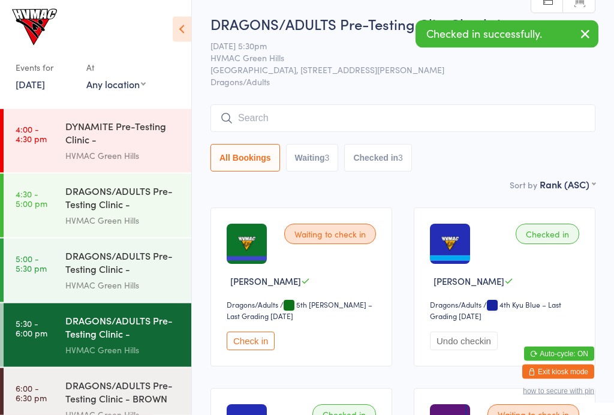
click at [268, 338] on button "Check in" at bounding box center [251, 341] width 48 height 19
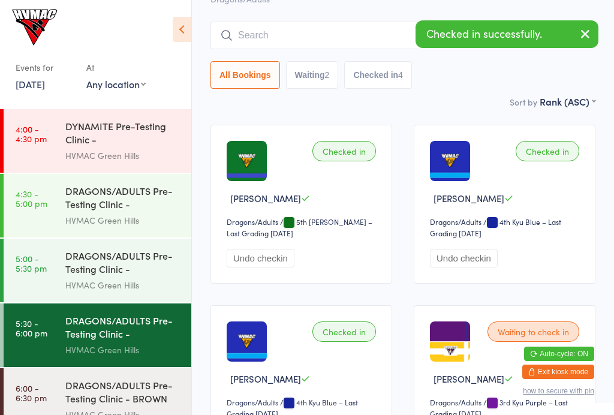
click at [322, 85] on button "Waiting 2" at bounding box center [312, 75] width 53 height 28
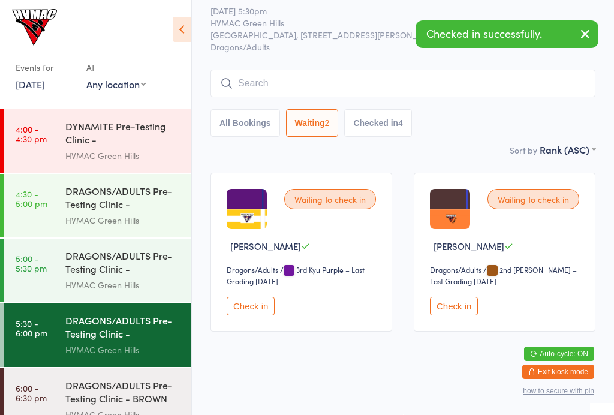
select select "4"
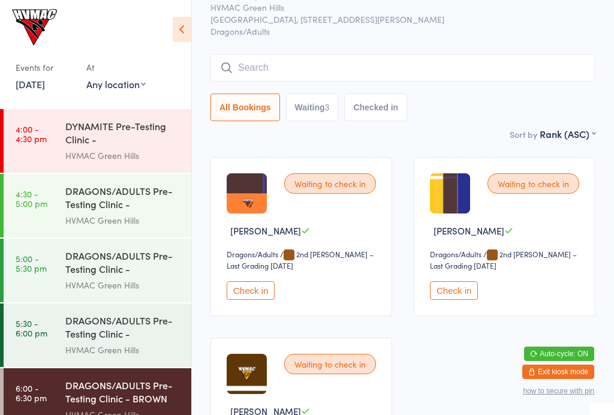
scroll to position [60, 0]
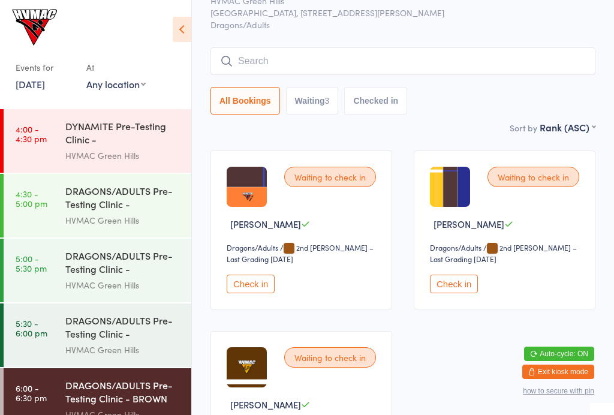
click at [461, 284] on button "Check in" at bounding box center [454, 284] width 48 height 19
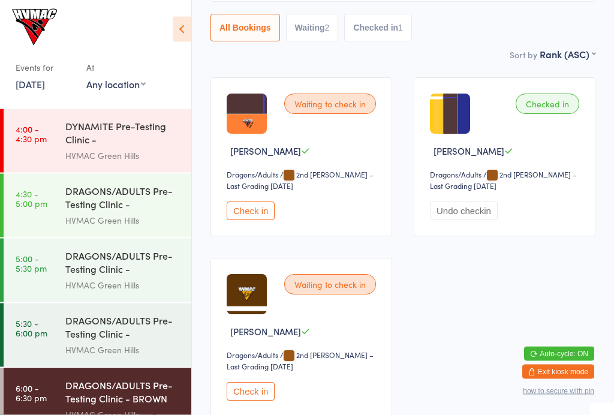
scroll to position [131, 0]
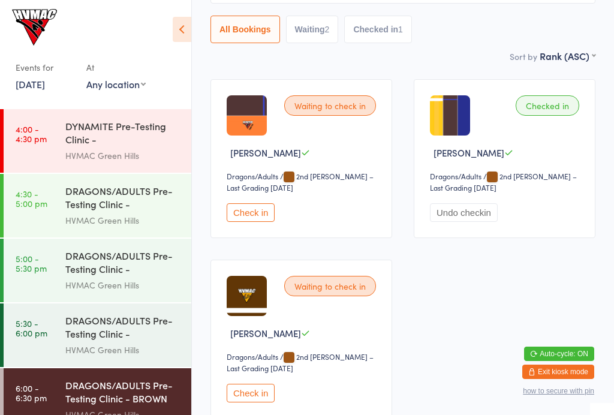
click at [269, 402] on button "Check in" at bounding box center [251, 393] width 48 height 19
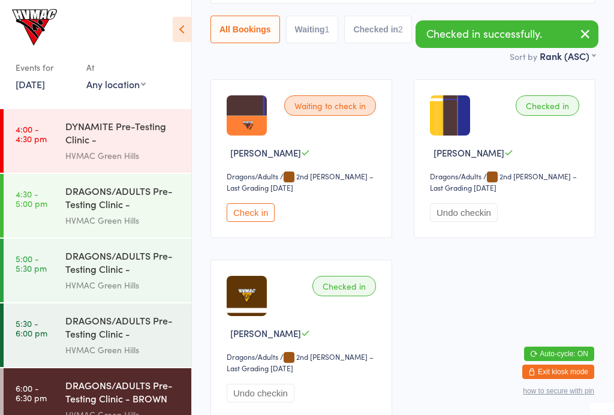
click at [307, 34] on button "Waiting 1" at bounding box center [312, 30] width 53 height 28
select select "4"
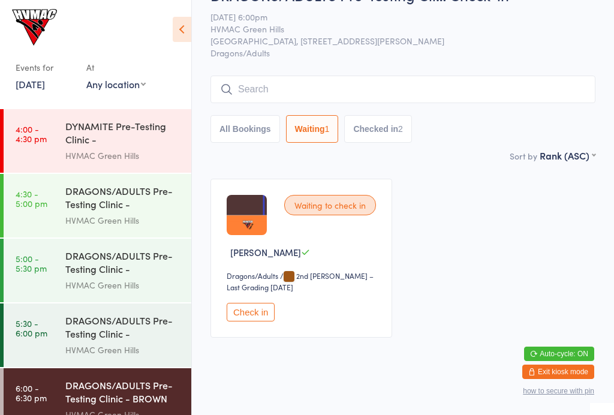
click at [273, 322] on button "Check in" at bounding box center [251, 312] width 48 height 19
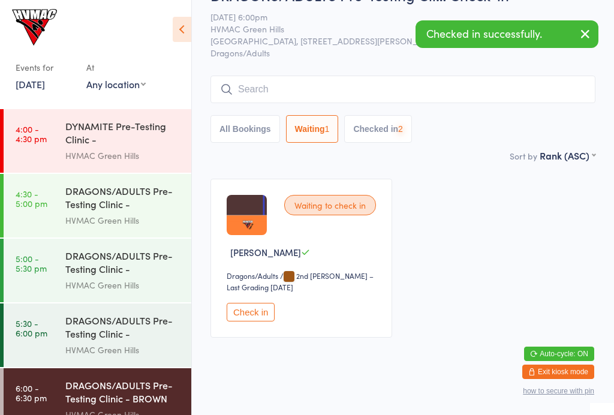
scroll to position [0, 0]
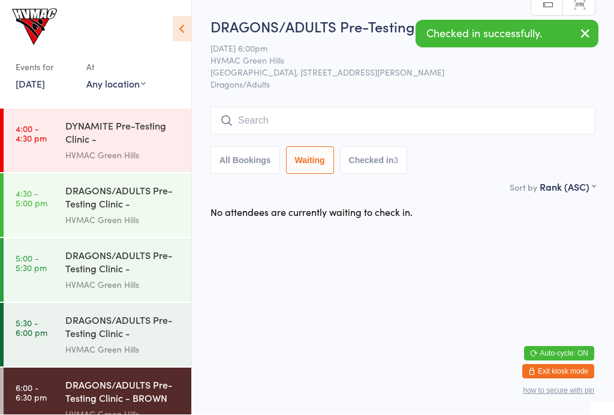
click at [112, 327] on div "DRAGONS/ADULTS Pre-Testing Clinic - ADVANCED" at bounding box center [123, 328] width 116 height 29
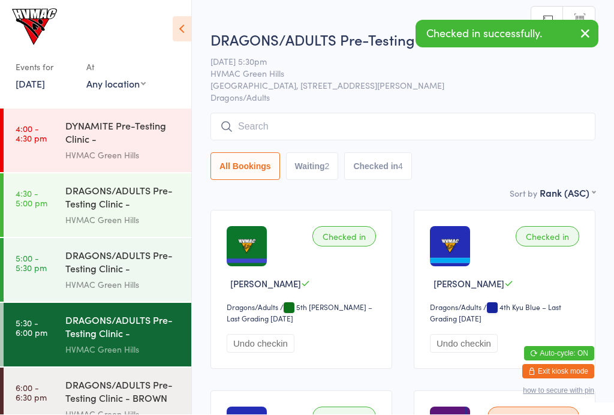
scroll to position [1, 0]
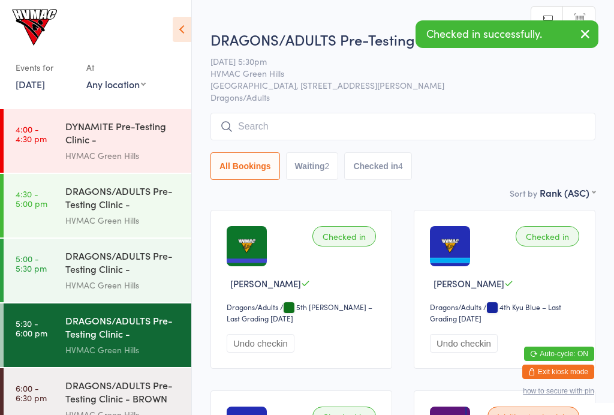
click at [326, 169] on button "Waiting 2" at bounding box center [312, 166] width 53 height 28
select select "4"
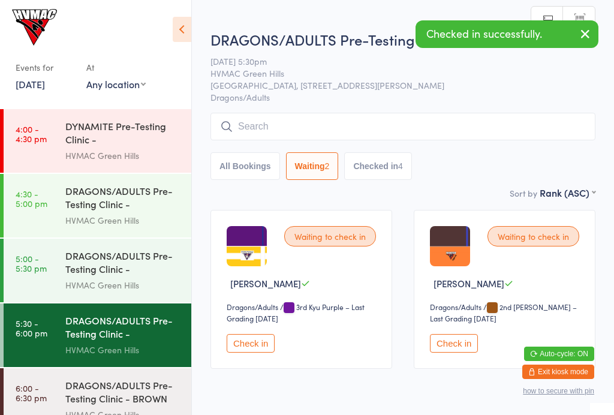
click at [257, 348] on button "Check in" at bounding box center [251, 343] width 48 height 19
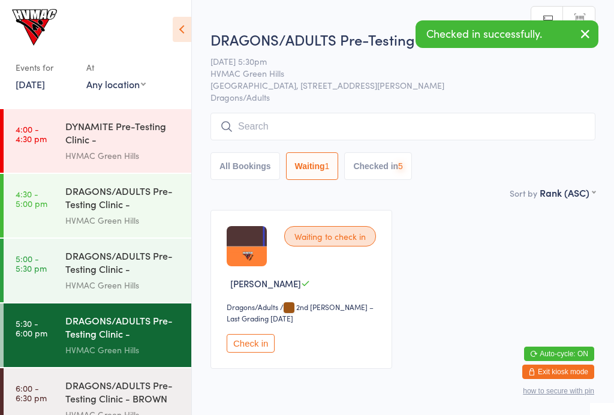
click at [245, 353] on button "Check in" at bounding box center [251, 343] width 48 height 19
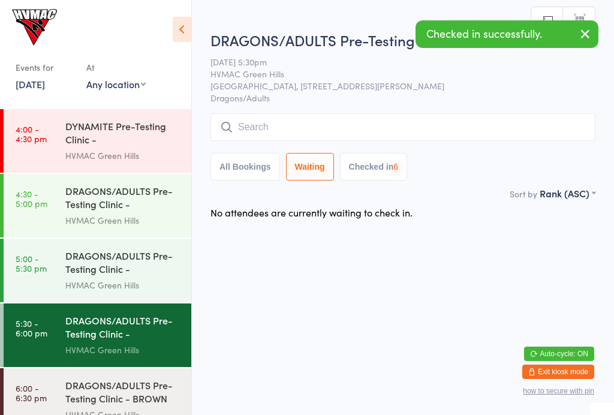
click at [120, 283] on div "HVMAC Green Hills" at bounding box center [123, 285] width 116 height 14
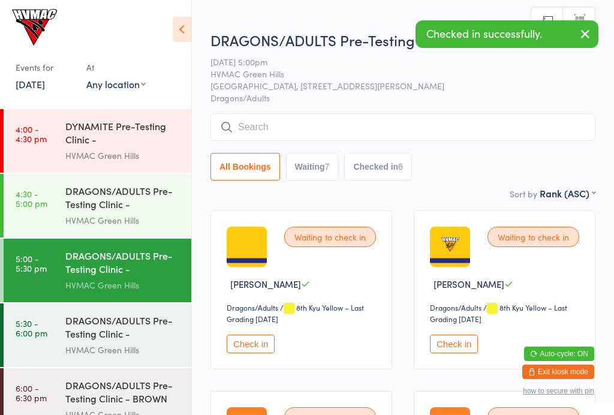
click at [313, 167] on button "Waiting 7" at bounding box center [312, 167] width 53 height 28
select select "4"
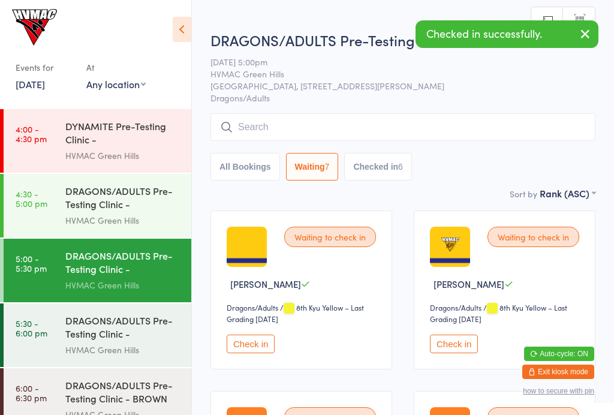
click at [250, 353] on button "Check in" at bounding box center [251, 344] width 48 height 19
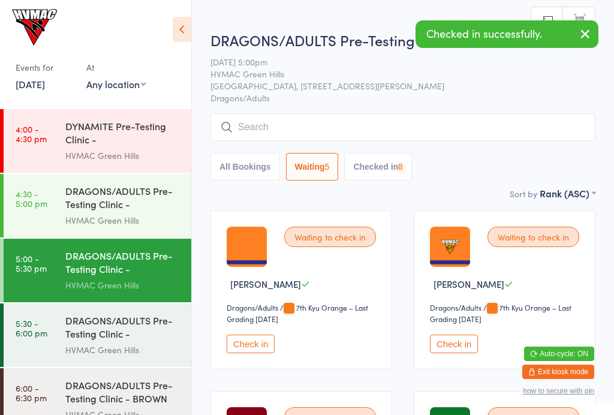
click at [253, 353] on button "Check in" at bounding box center [251, 344] width 48 height 19
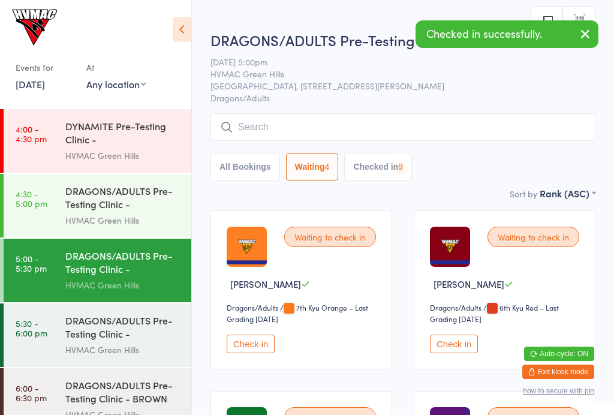
click at [254, 353] on button "Check in" at bounding box center [251, 344] width 48 height 19
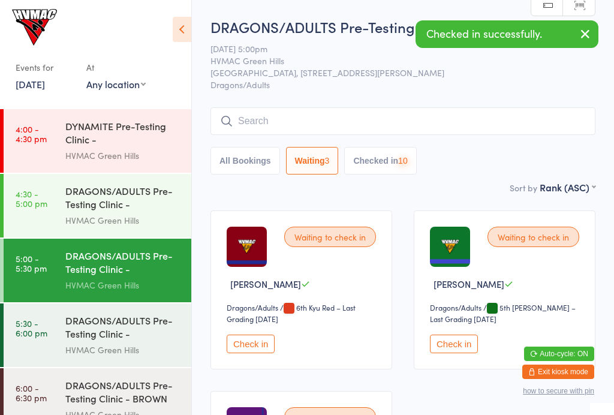
click at [252, 353] on button "Check in" at bounding box center [251, 344] width 48 height 19
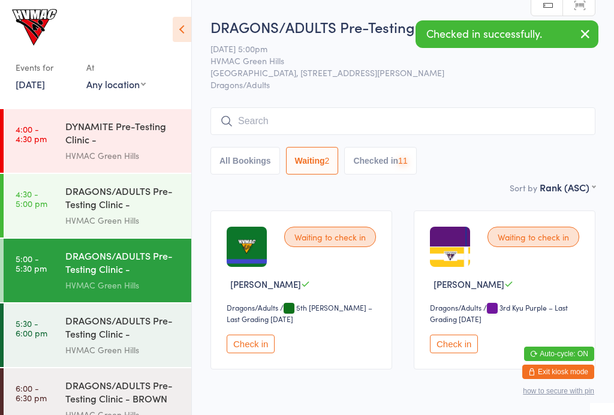
click at [245, 353] on button "Check in" at bounding box center [251, 344] width 48 height 19
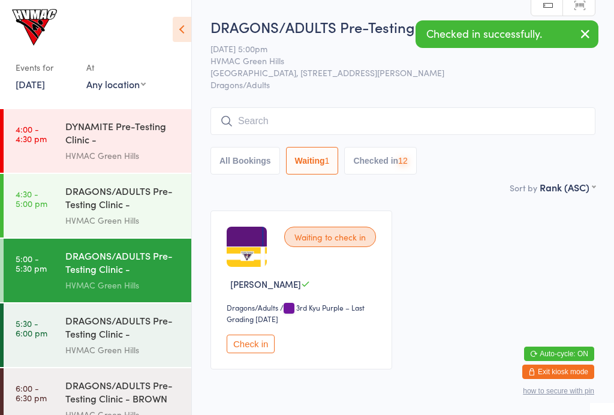
click at [247, 351] on button "Check in" at bounding box center [251, 344] width 48 height 19
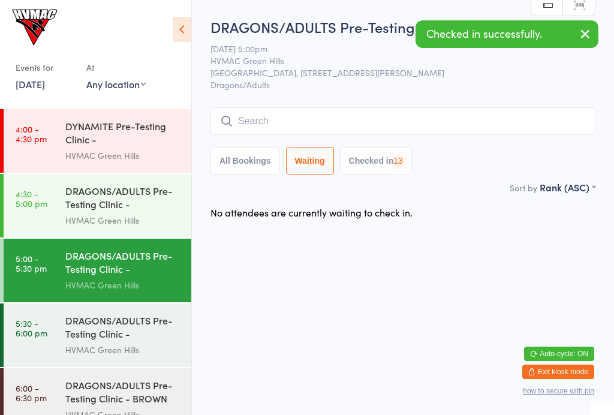
click at [113, 217] on div "HVMAC Green Hills" at bounding box center [123, 221] width 116 height 14
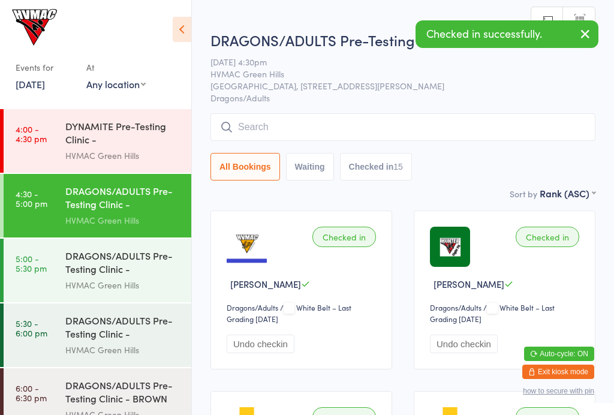
click at [125, 142] on div "DYNAMITE Pre-Testing Clinic - Intermediate/Advance..." at bounding box center [123, 133] width 116 height 29
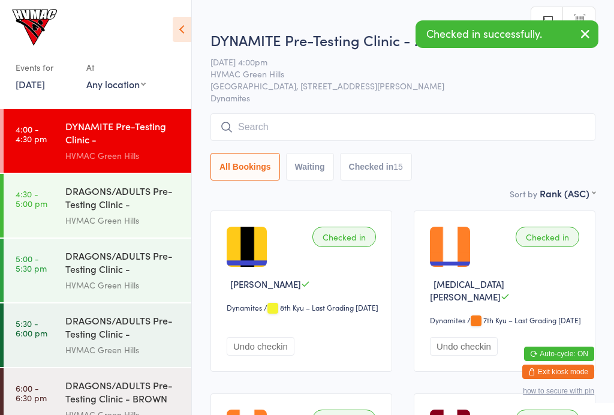
click at [143, 383] on div "DRAGONS/ADULTS Pre-Testing Clinic - BROWN BELTS" at bounding box center [123, 392] width 116 height 29
